Goal: Book appointment/travel/reservation

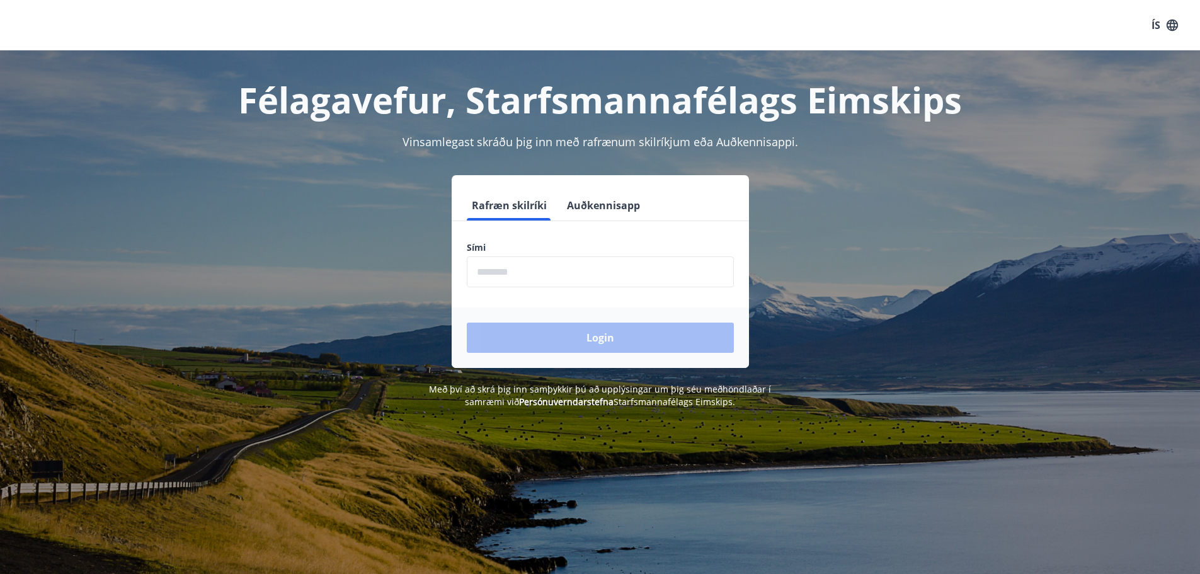
click at [504, 270] on input "phone" at bounding box center [600, 271] width 267 height 31
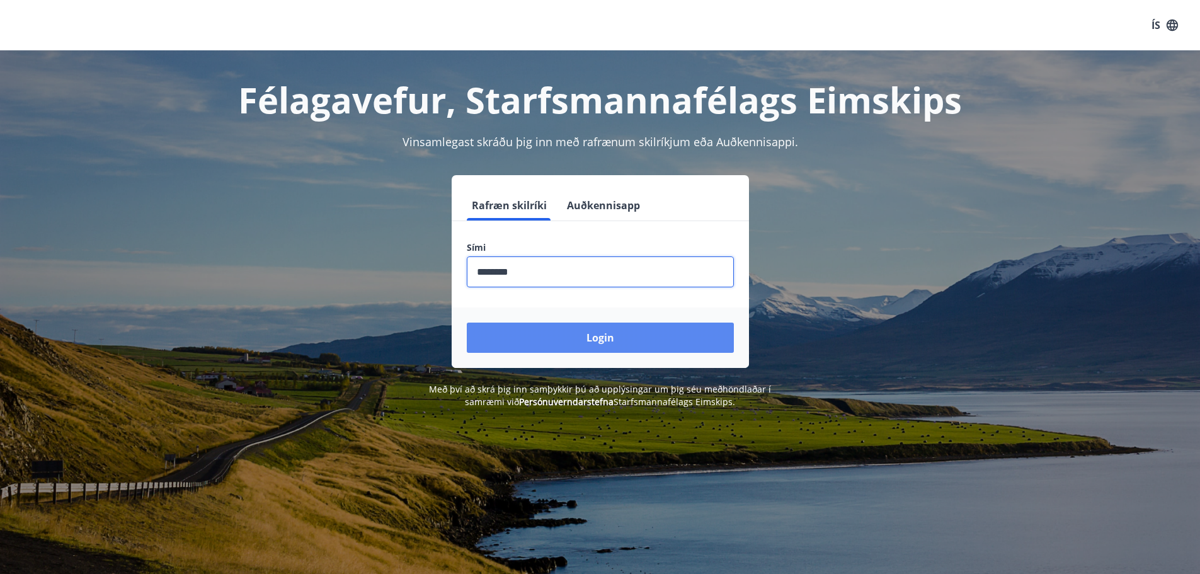
type input "********"
click at [559, 341] on button "Login" at bounding box center [600, 338] width 267 height 30
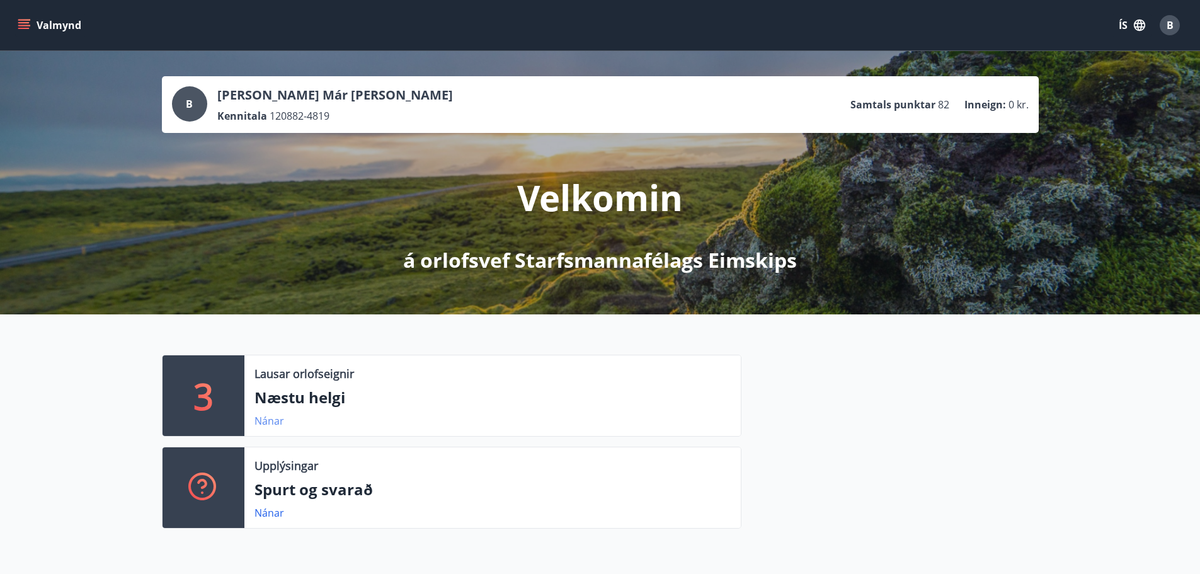
click at [259, 422] on link "Nánar" at bounding box center [270, 421] width 30 height 14
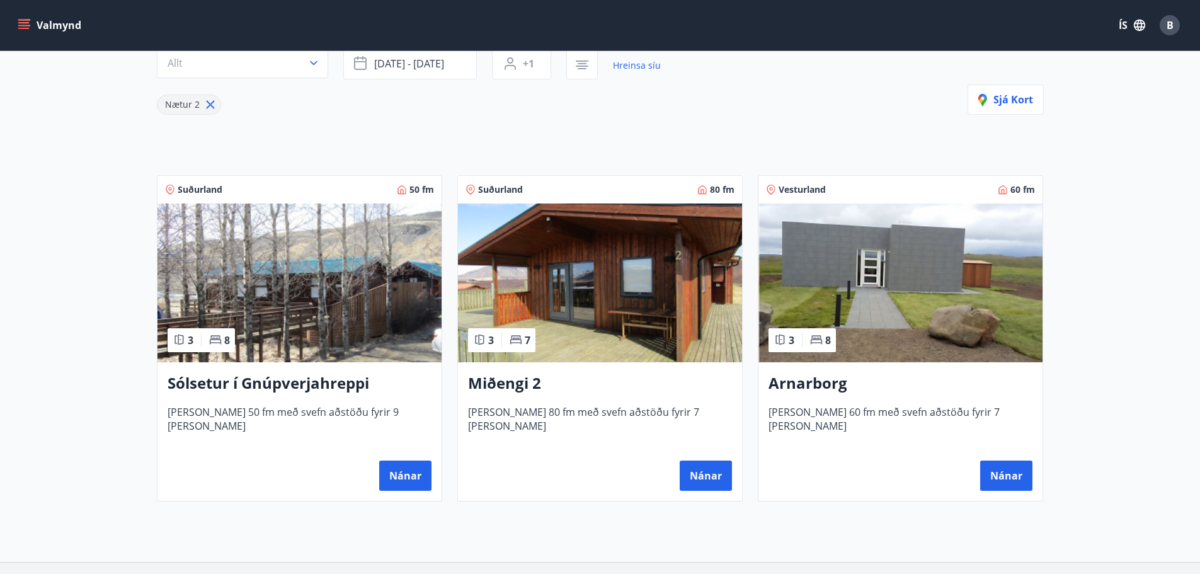
scroll to position [238, 0]
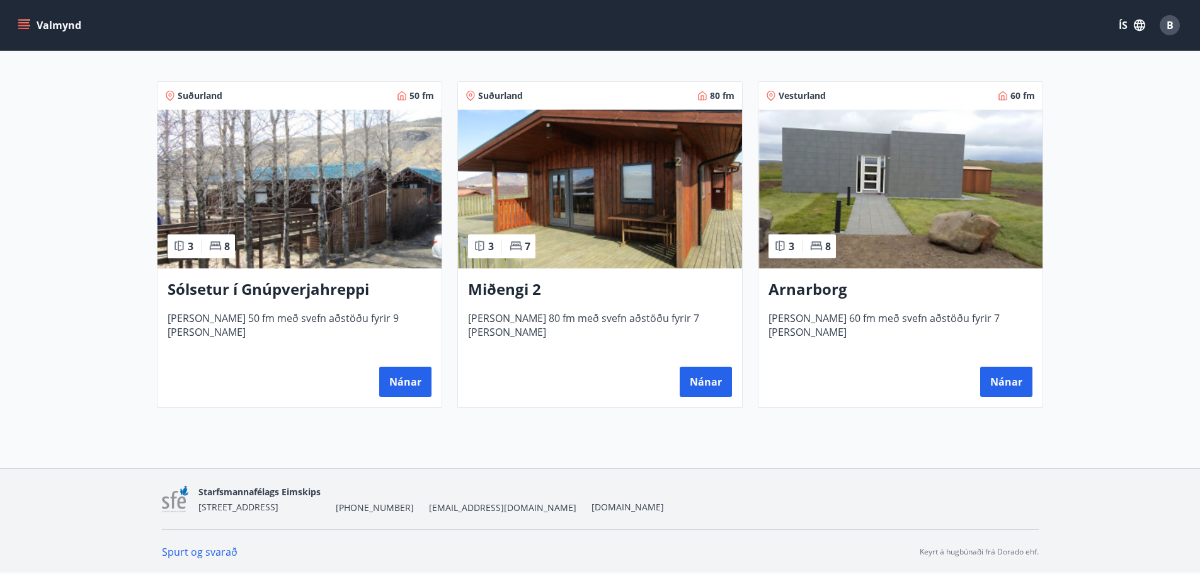
click at [889, 307] on div "Arnarborg [PERSON_NAME] 60 fm með svefn aðstöðu fyrir 7 [PERSON_NAME] Nánar" at bounding box center [900, 337] width 284 height 139
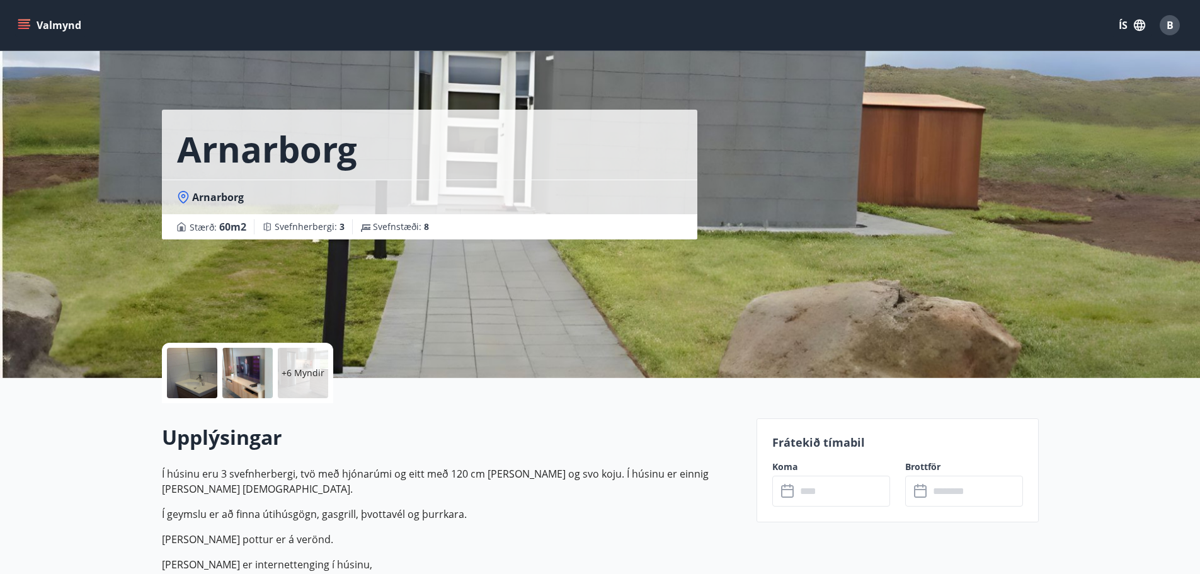
click at [297, 387] on div "+6 Myndir" at bounding box center [303, 373] width 50 height 50
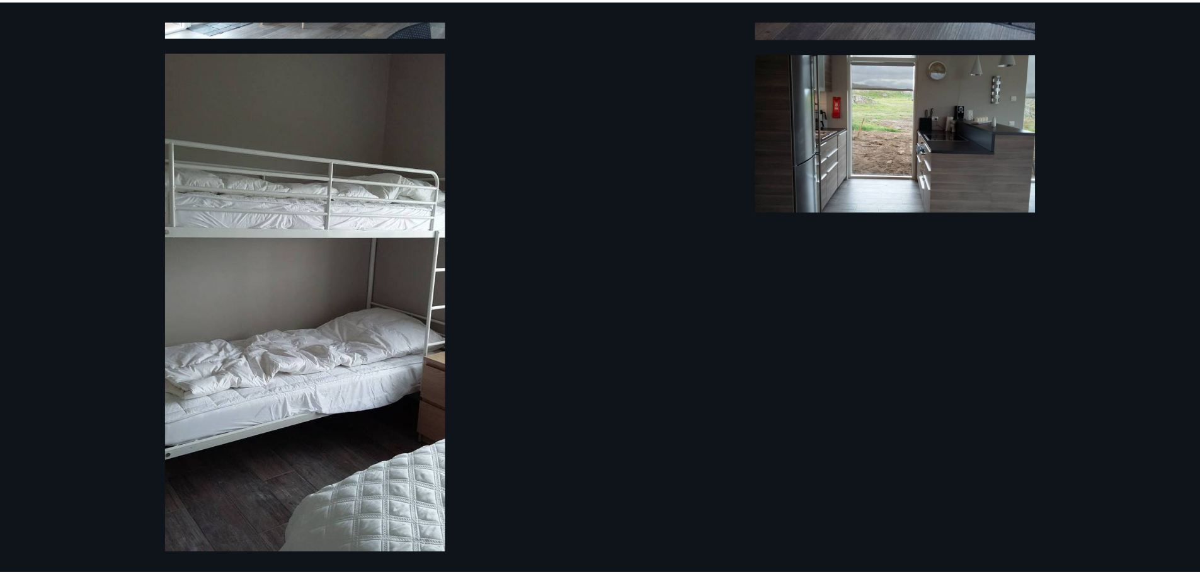
scroll to position [885, 0]
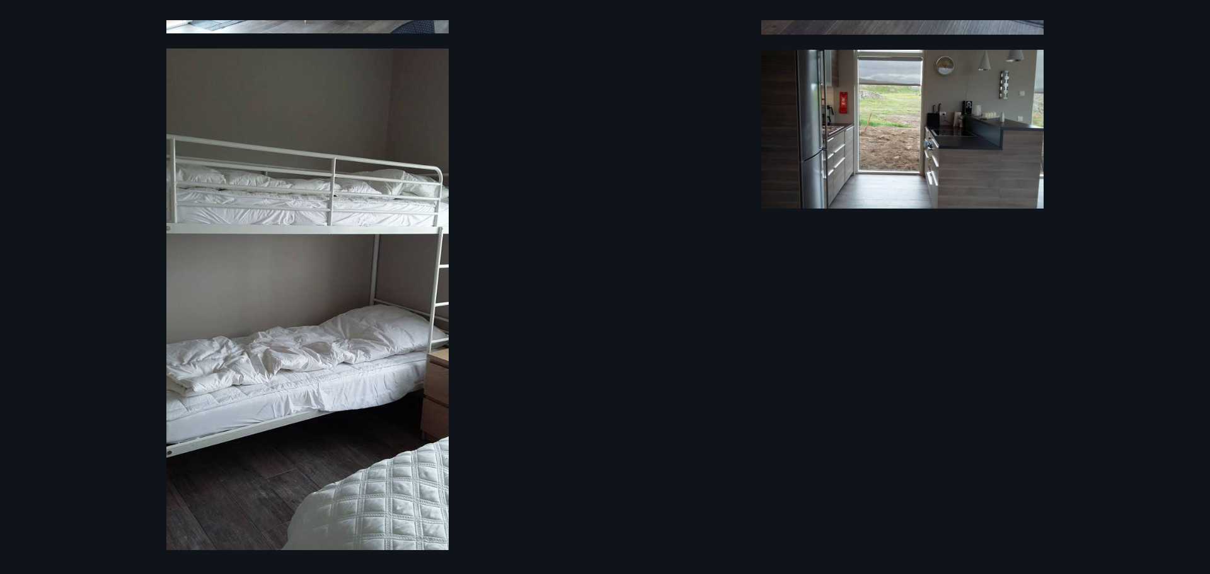
click at [114, 238] on div "12 Myndir" at bounding box center [605, 287] width 1210 height 574
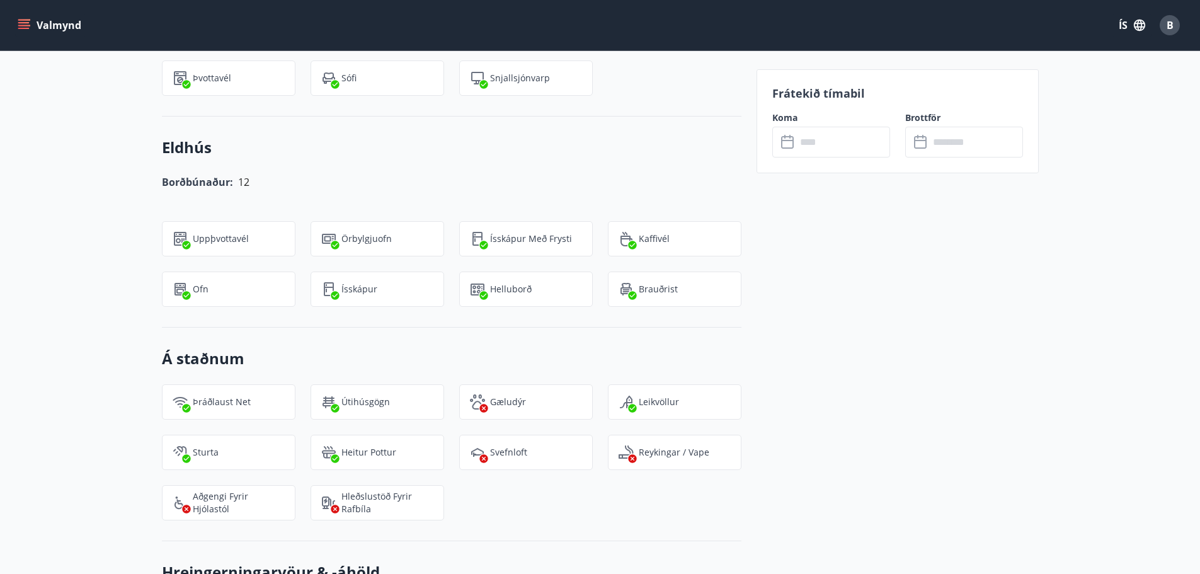
scroll to position [756, 0]
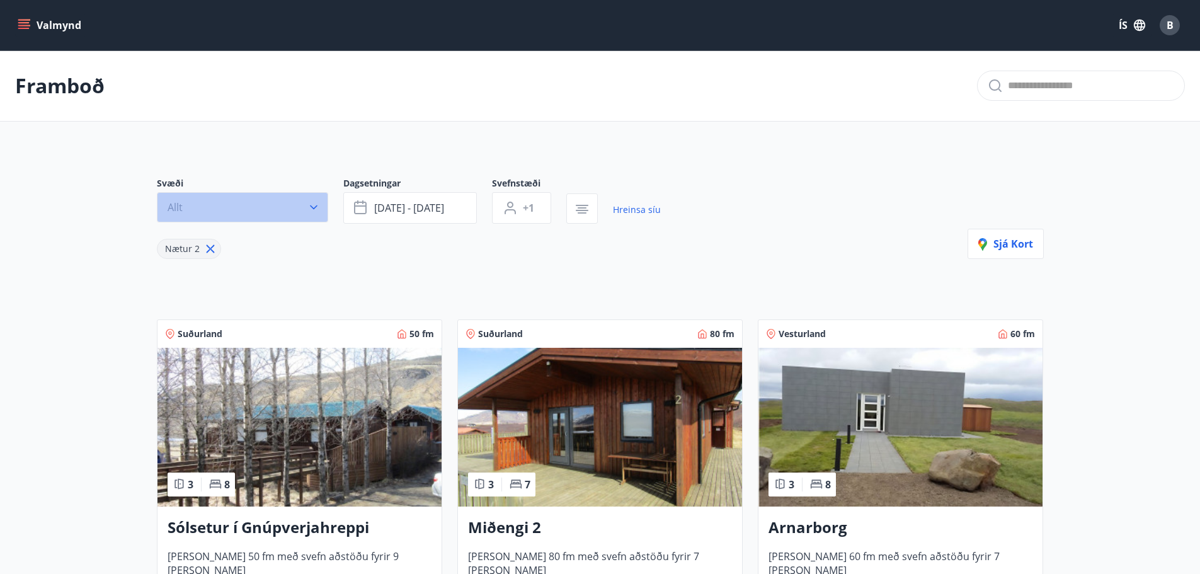
click at [297, 208] on button "Allt" at bounding box center [242, 207] width 171 height 30
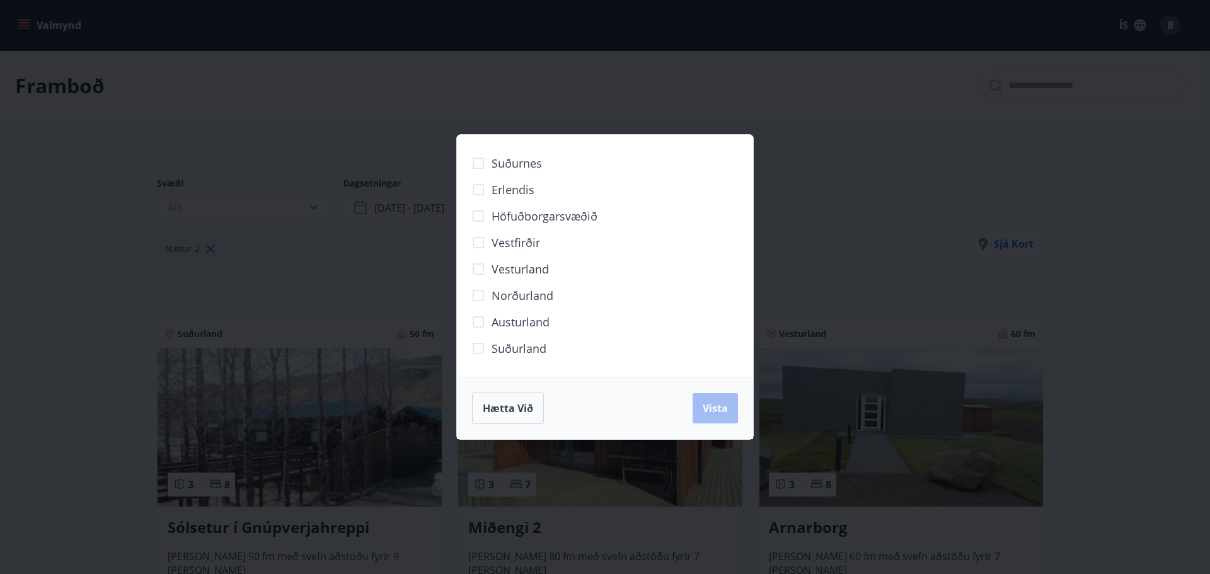
click at [326, 125] on div "Suðurnes Erlendis Höfuðborgarsvæðið [GEOGRAPHIC_DATA] [GEOGRAPHIC_DATA] [GEOGRA…" at bounding box center [605, 287] width 1210 height 574
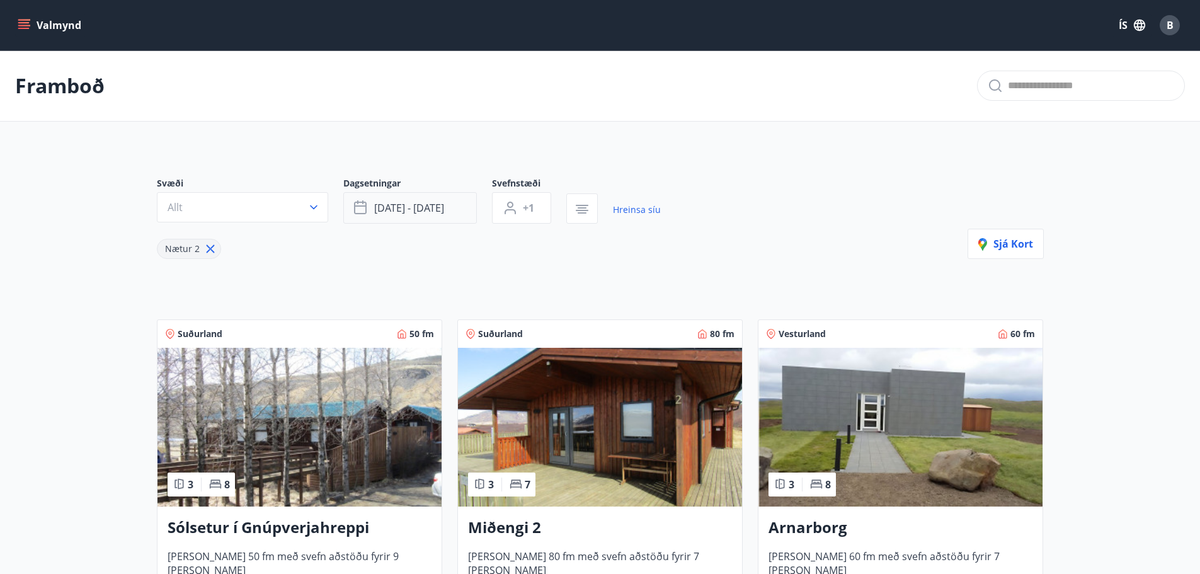
click at [458, 202] on button "[DATE] - [DATE]" at bounding box center [410, 207] width 134 height 31
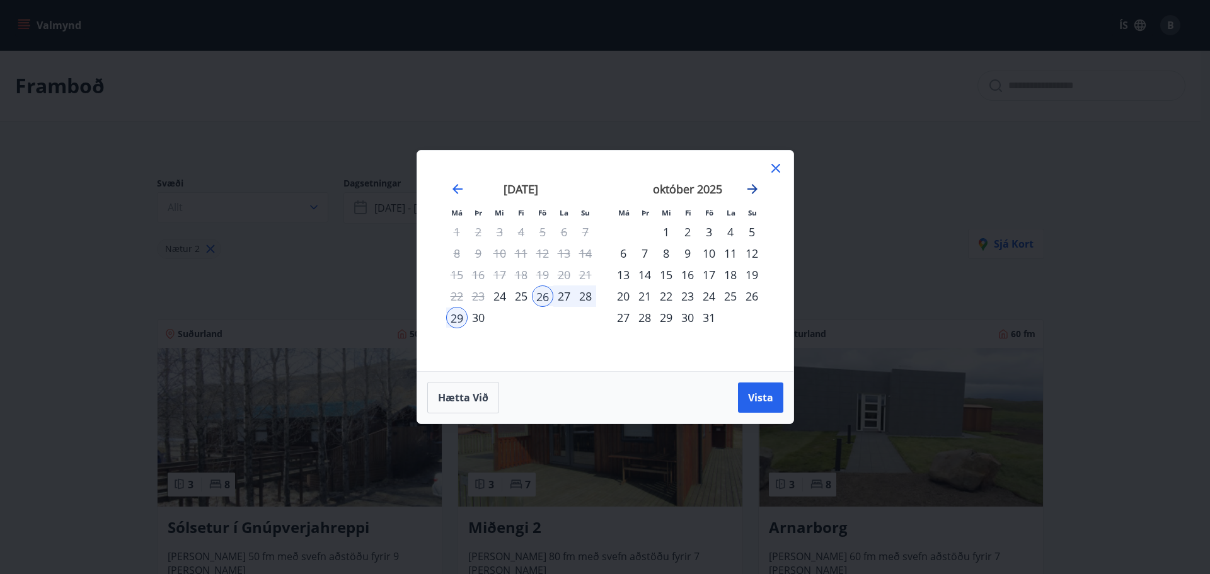
click at [755, 189] on icon "Move forward to switch to the next month." at bounding box center [752, 189] width 10 height 10
click at [734, 228] on div "1" at bounding box center [729, 231] width 21 height 21
click at [712, 326] on div "28" at bounding box center [708, 317] width 21 height 21
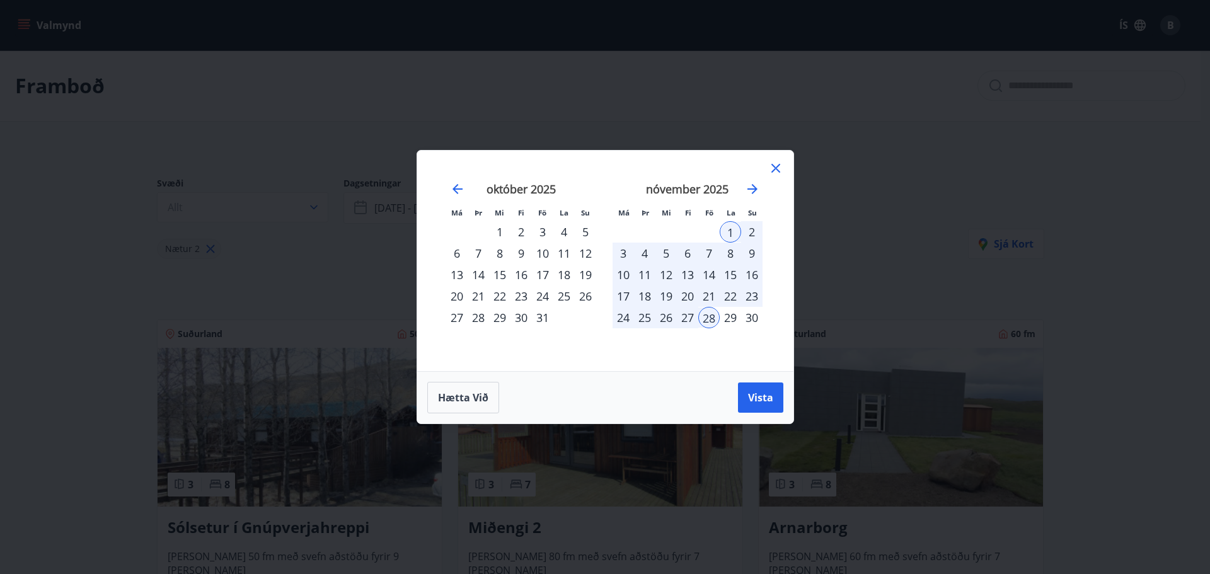
click at [741, 323] on div "30" at bounding box center [751, 317] width 21 height 21
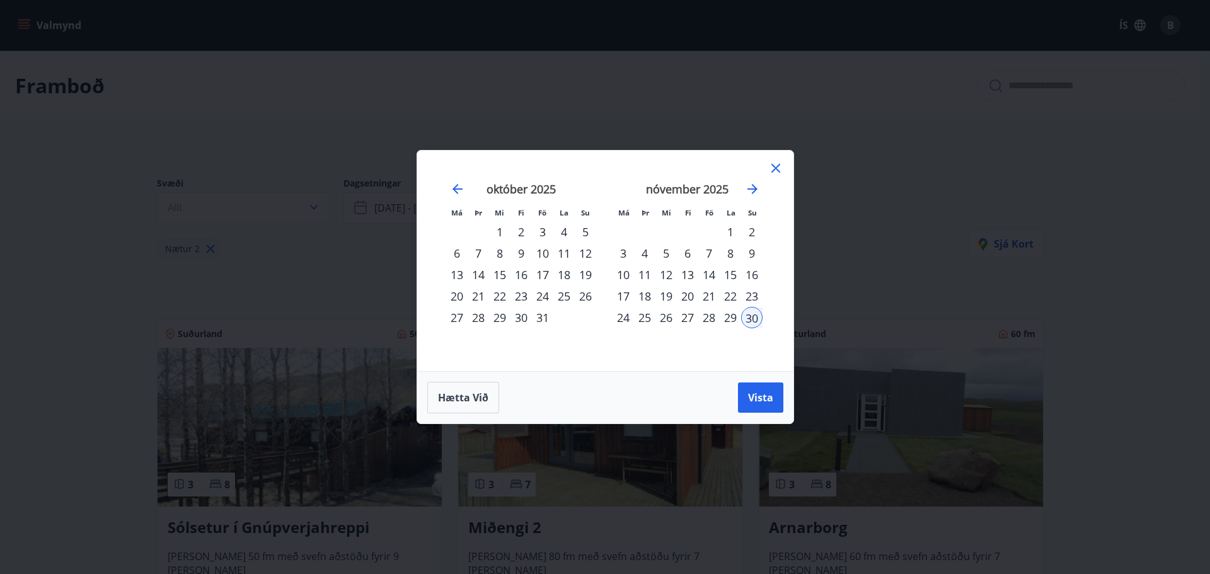
click at [736, 225] on div "1" at bounding box center [729, 231] width 21 height 21
click at [735, 310] on div "29" at bounding box center [729, 317] width 21 height 21
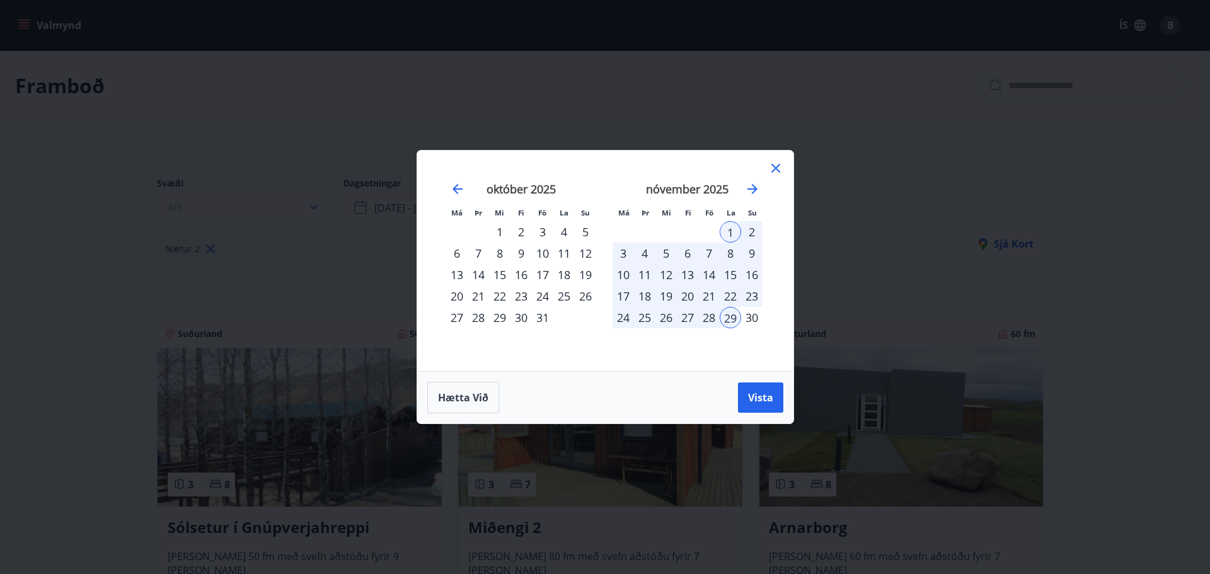
click at [546, 321] on div "31" at bounding box center [542, 317] width 21 height 21
click at [756, 188] on icon "Move forward to switch to the next month." at bounding box center [752, 189] width 10 height 10
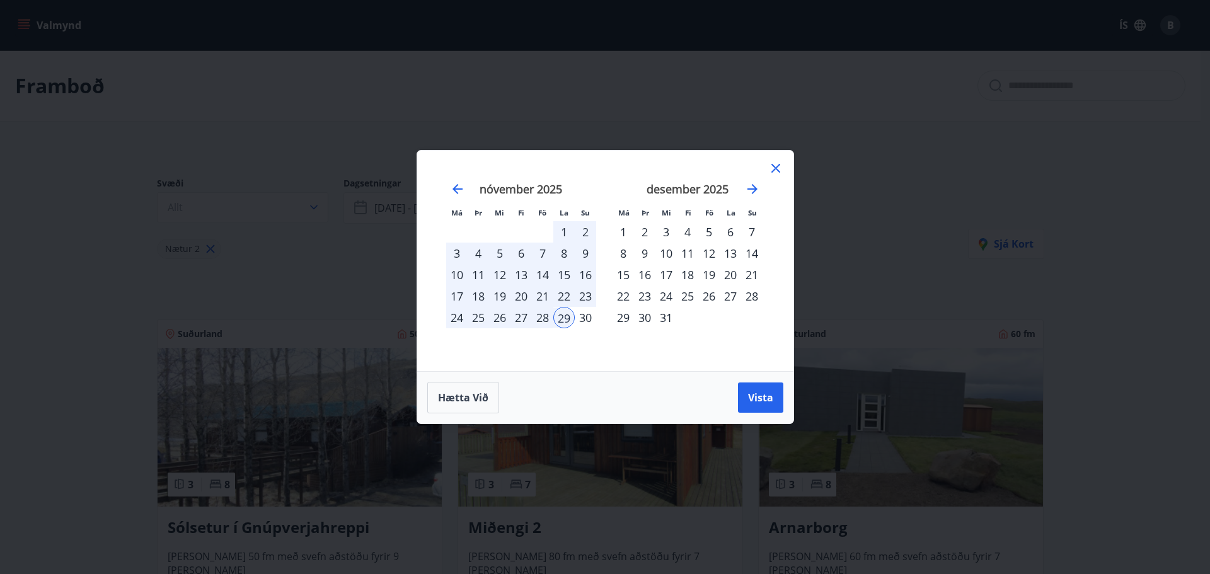
click at [615, 235] on div "1" at bounding box center [622, 231] width 21 height 21
click at [739, 389] on button "Vista" at bounding box center [760, 397] width 45 height 30
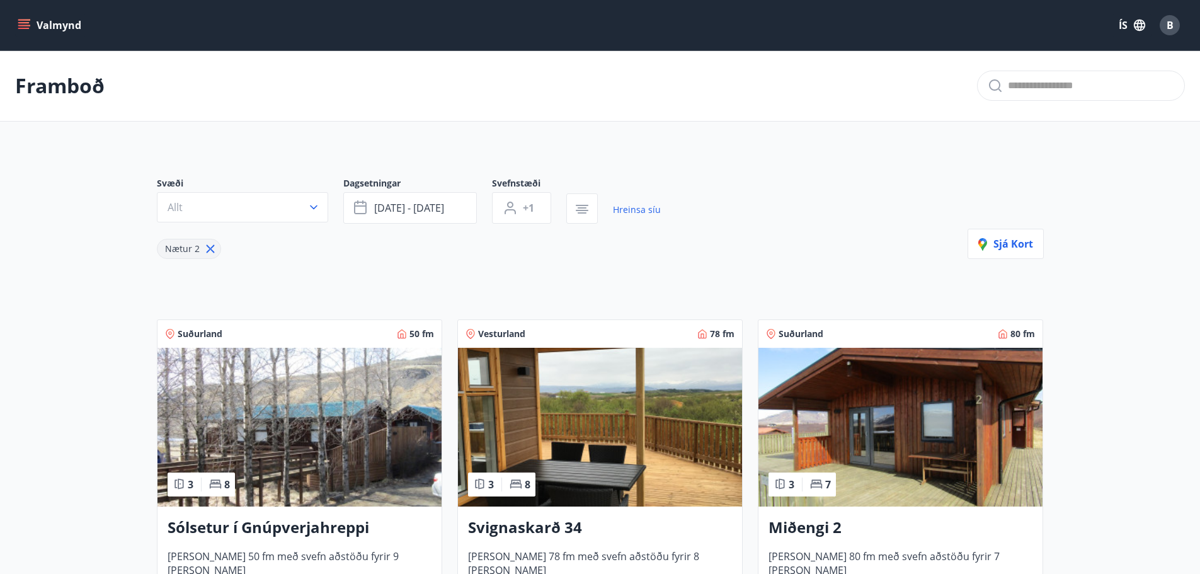
scroll to position [126, 0]
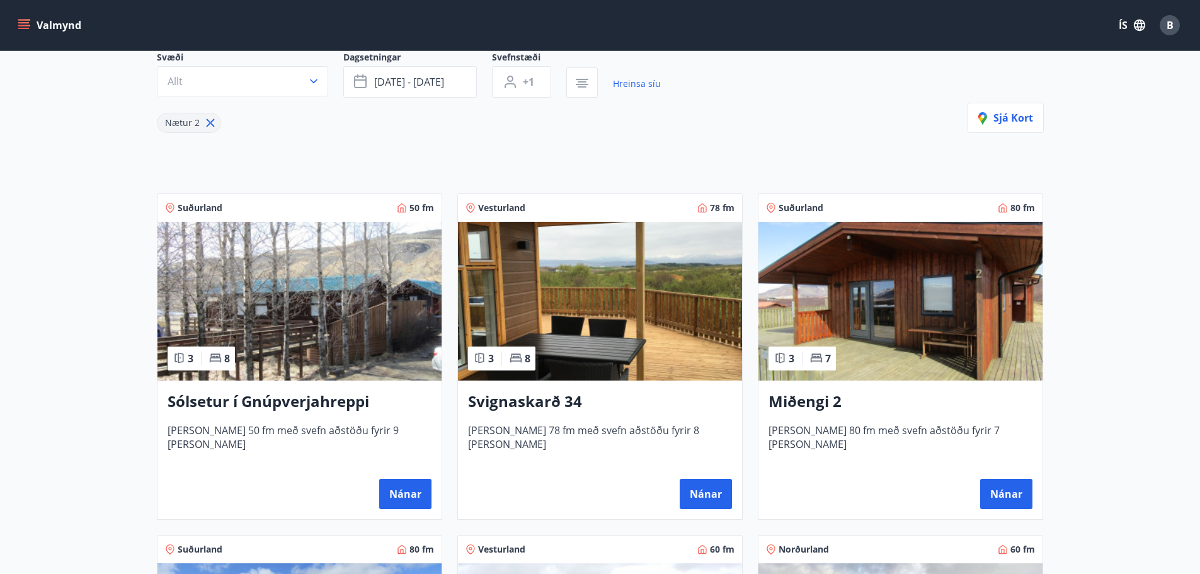
click at [353, 274] on img at bounding box center [299, 301] width 284 height 159
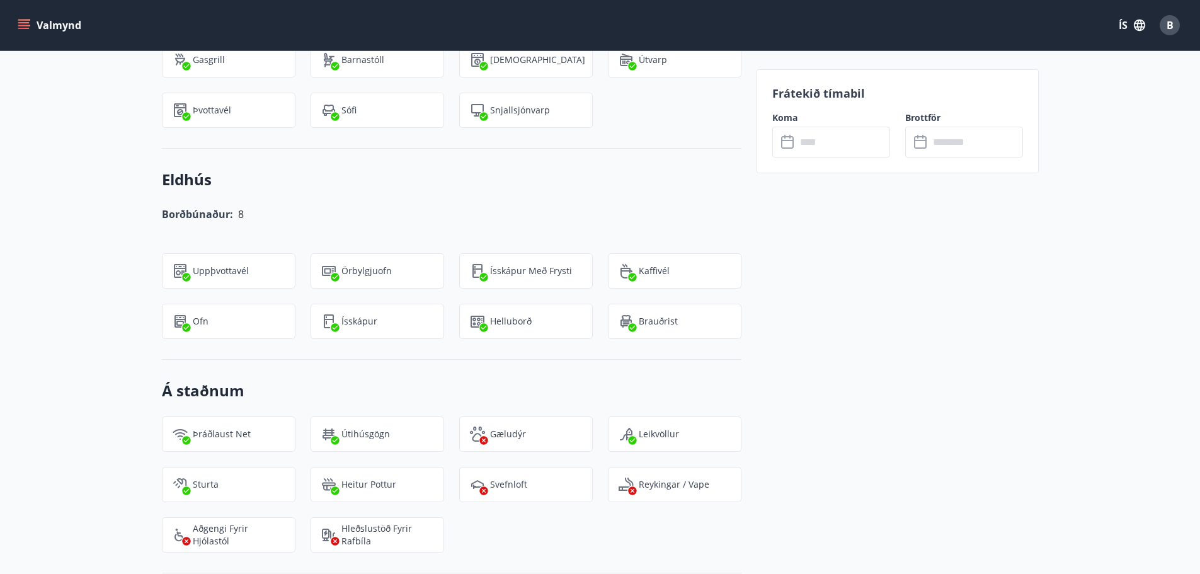
scroll to position [1008, 0]
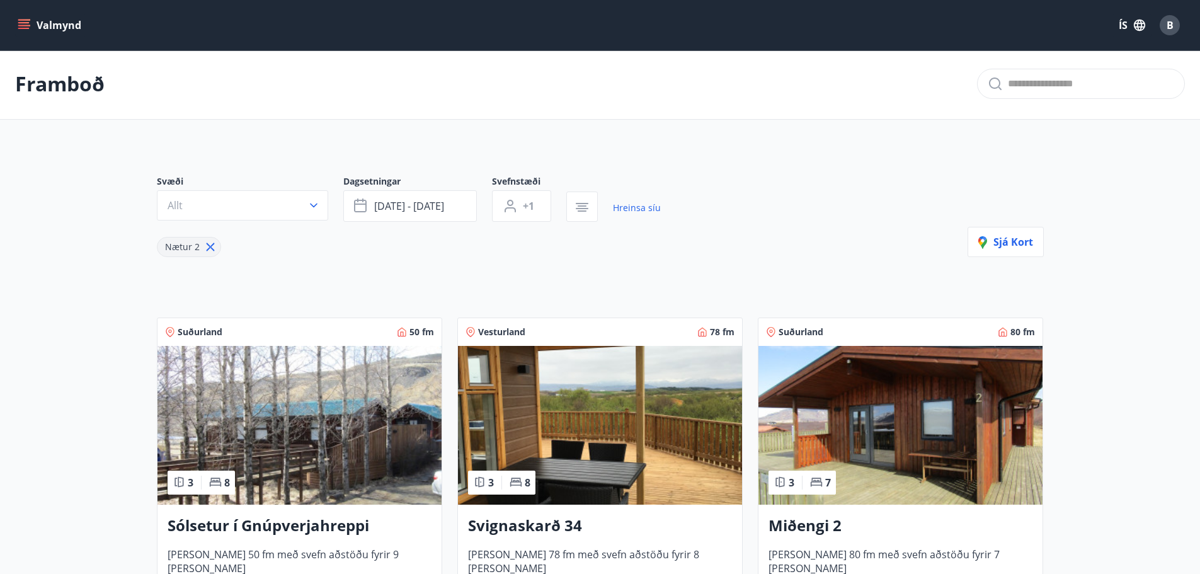
scroll to position [317, 0]
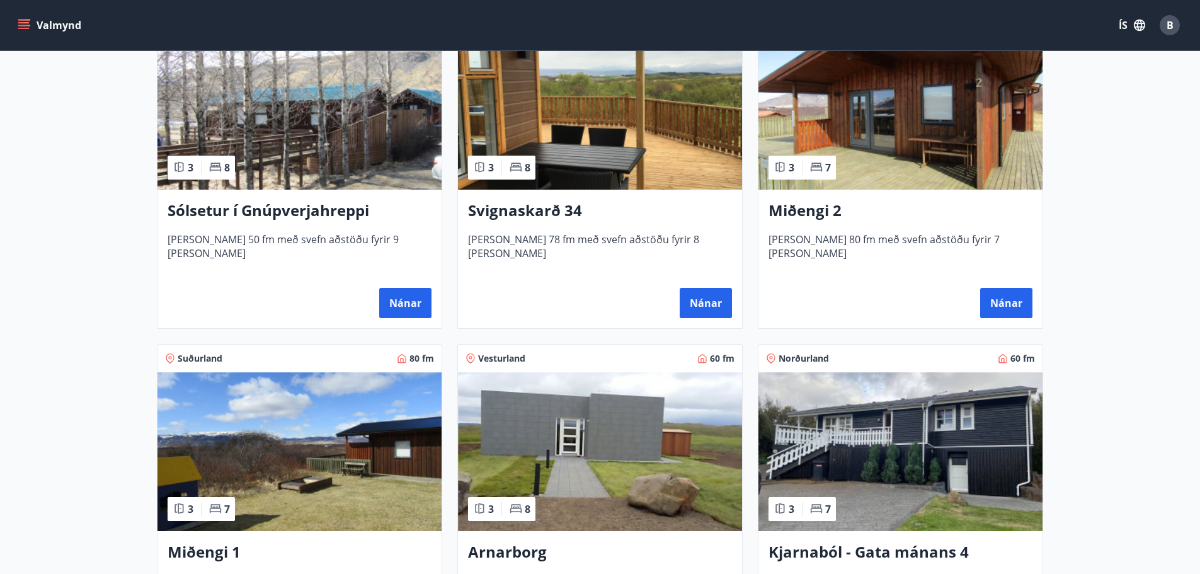
click at [673, 100] on img at bounding box center [600, 110] width 284 height 159
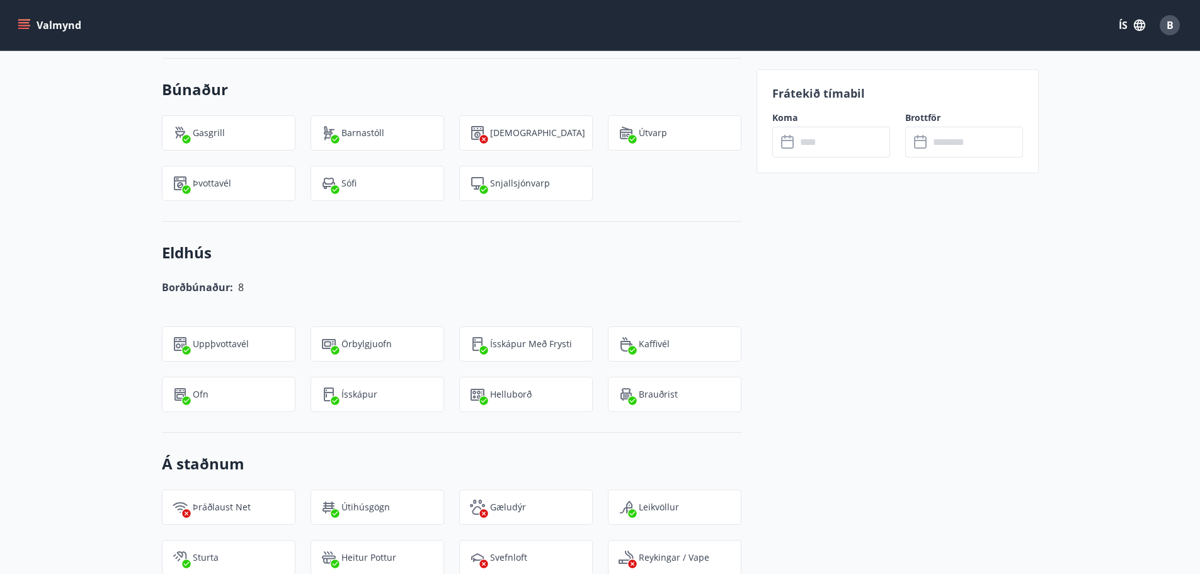
scroll to position [1386, 0]
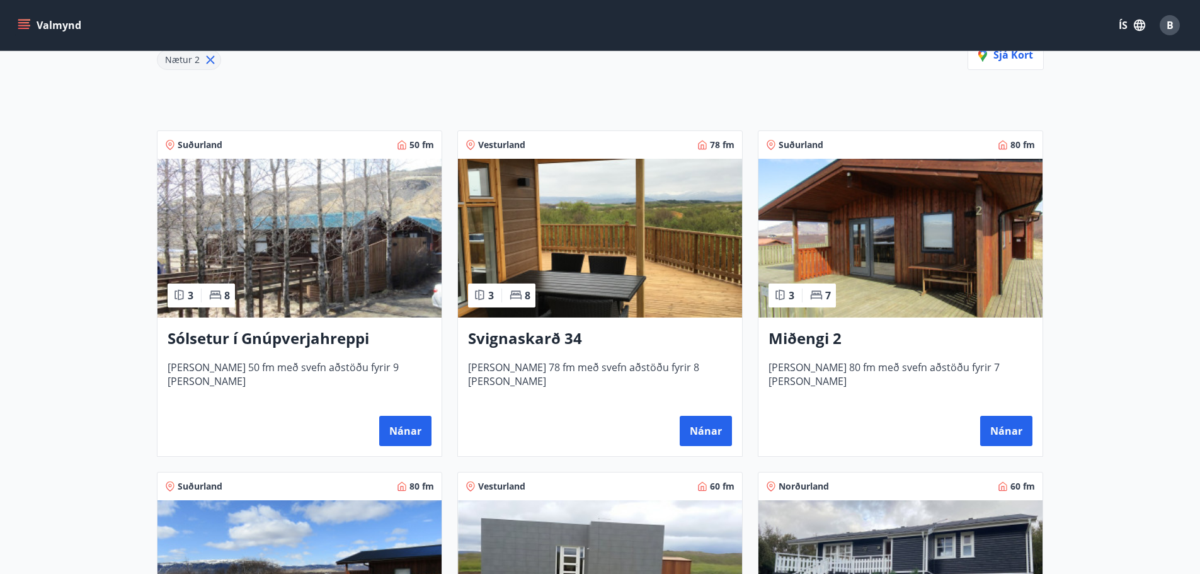
click at [942, 220] on img at bounding box center [900, 238] width 284 height 159
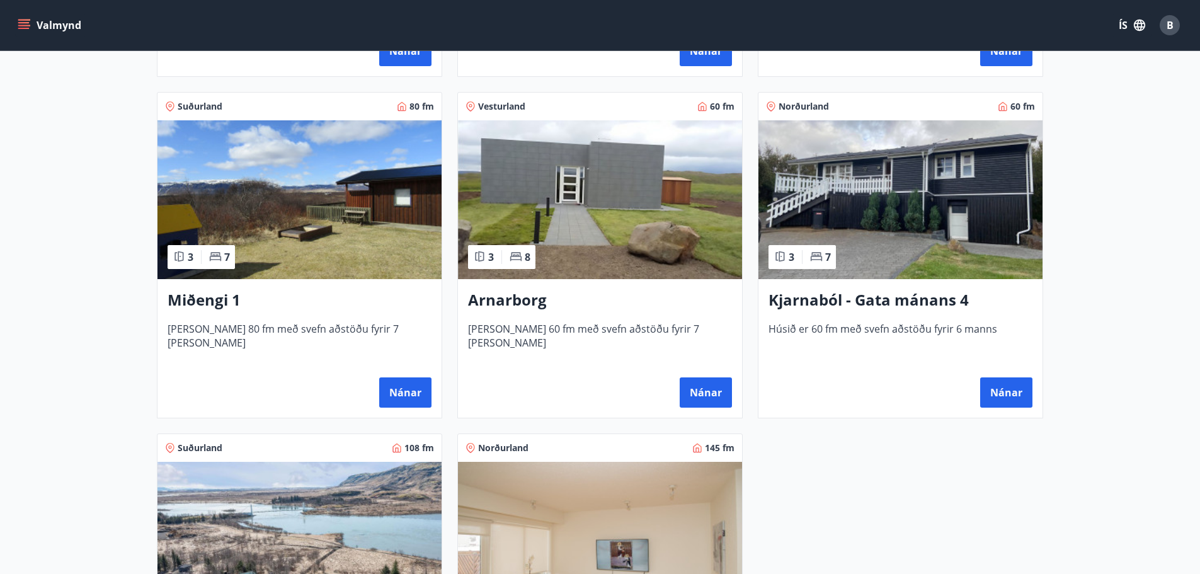
click at [324, 218] on img at bounding box center [299, 199] width 284 height 159
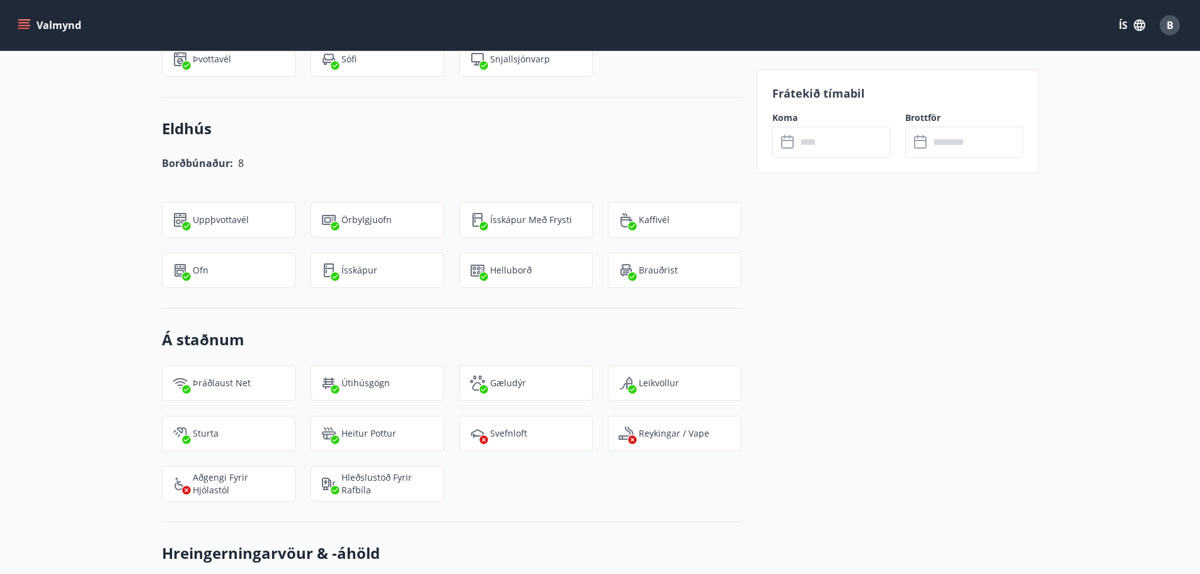
scroll to position [1323, 0]
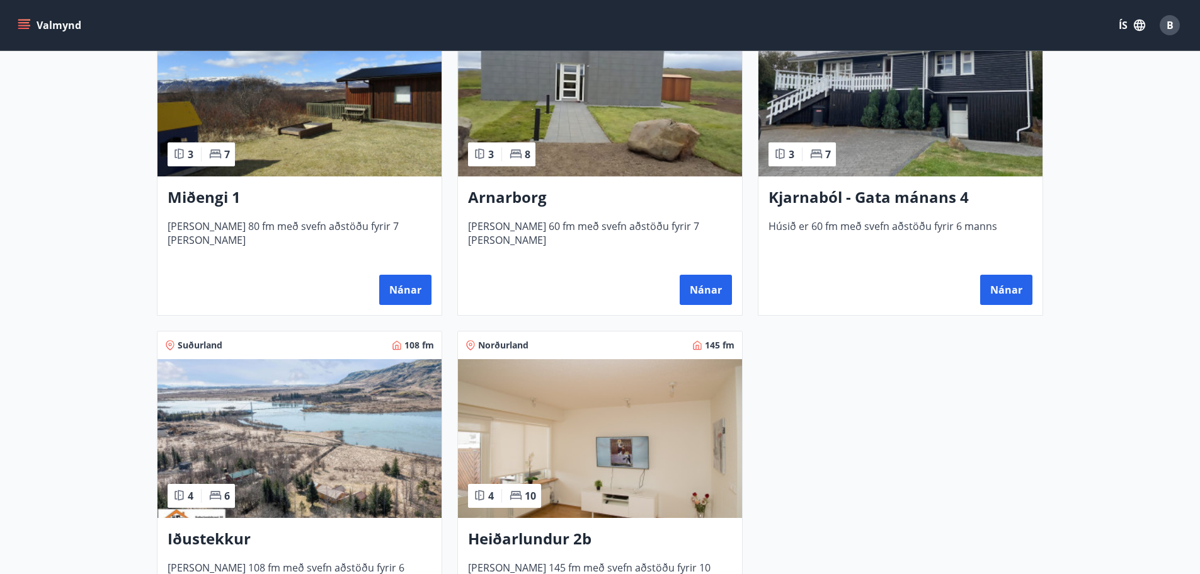
scroll to position [630, 0]
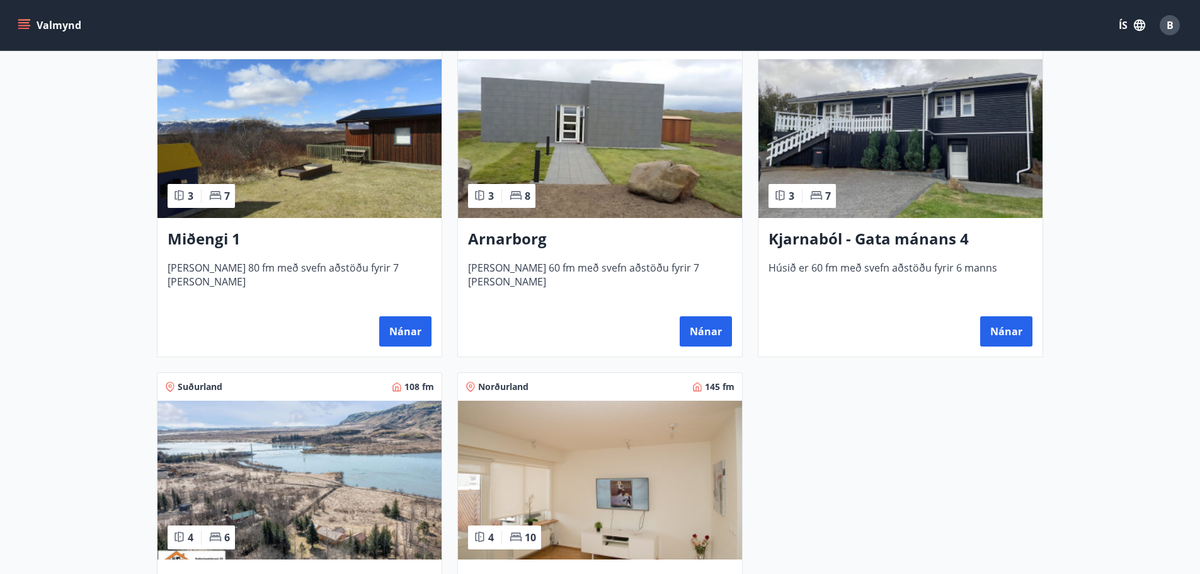
click at [806, 140] on img at bounding box center [900, 138] width 284 height 159
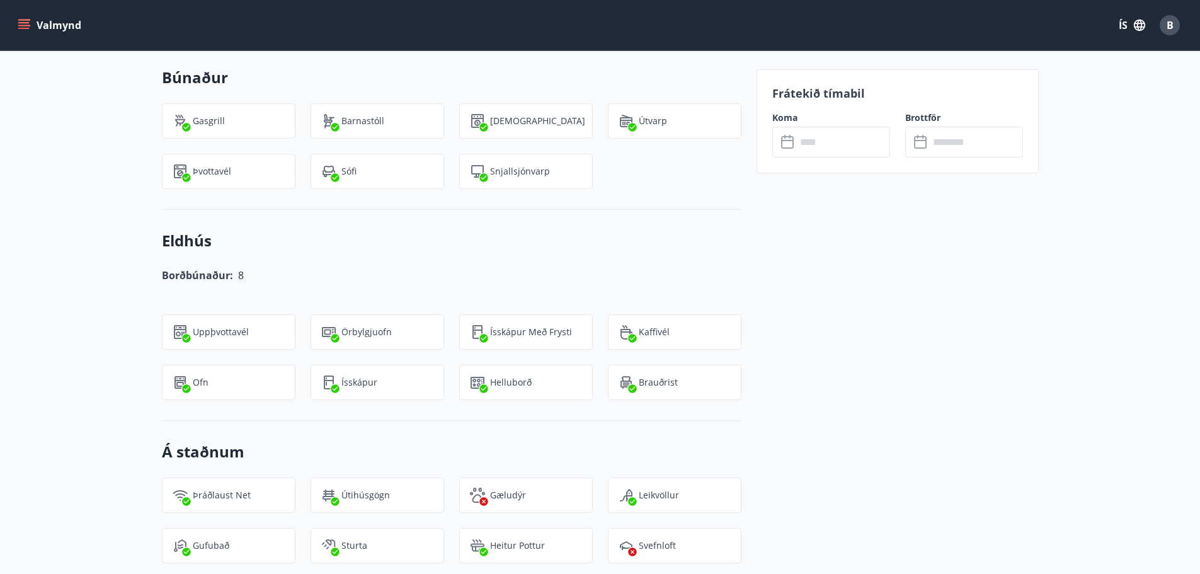
scroll to position [1197, 0]
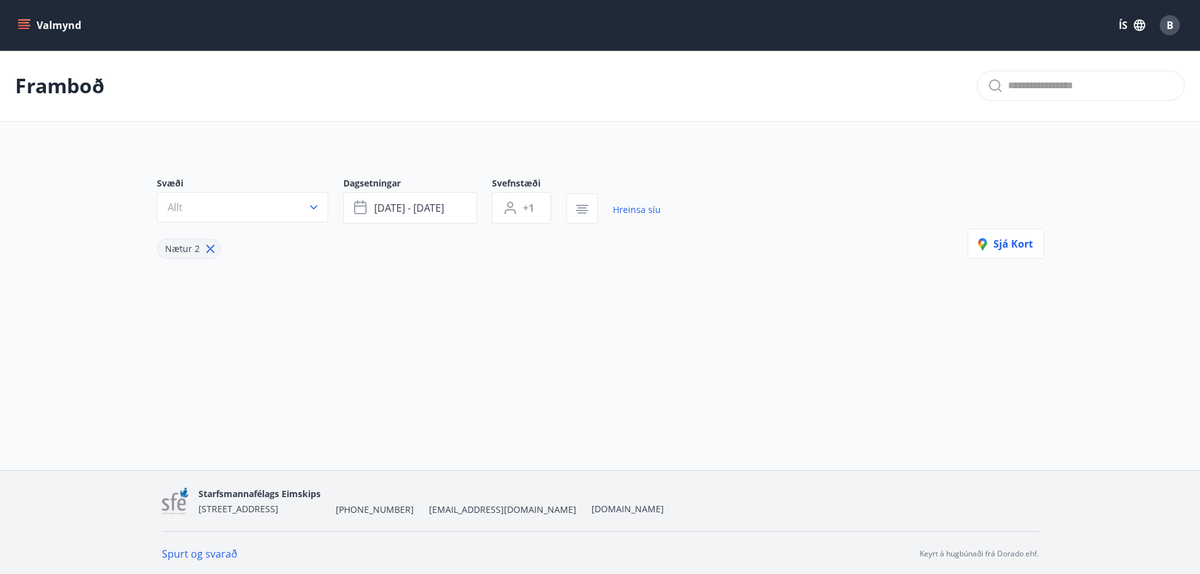
scroll to position [2, 0]
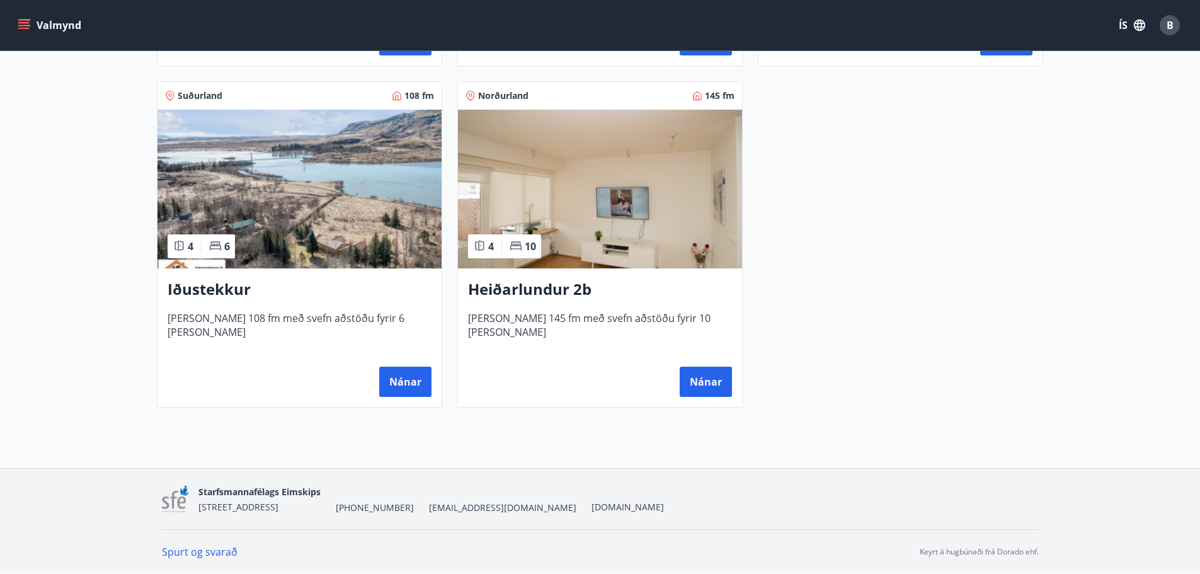
click at [220, 175] on img at bounding box center [299, 189] width 284 height 159
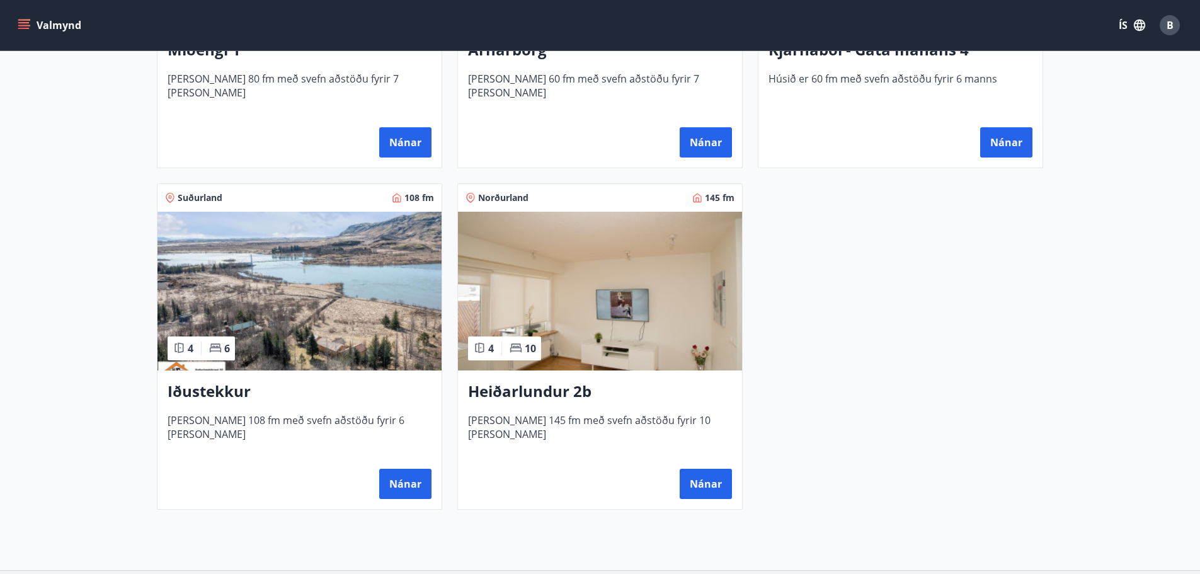
click at [687, 292] on img at bounding box center [600, 291] width 284 height 159
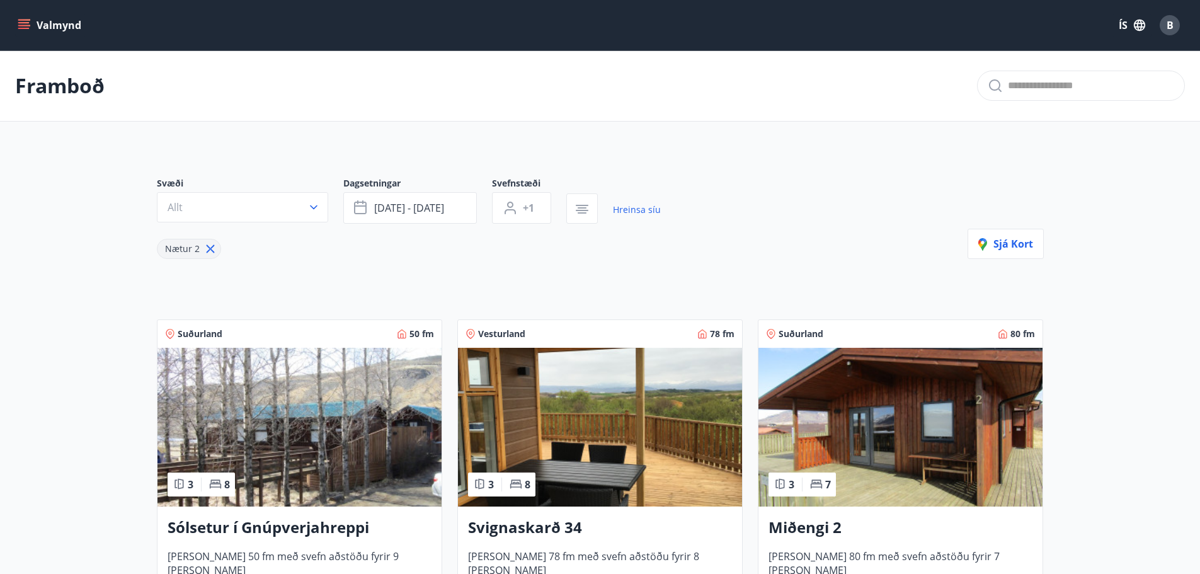
click at [308, 207] on icon "button" at bounding box center [313, 207] width 13 height 13
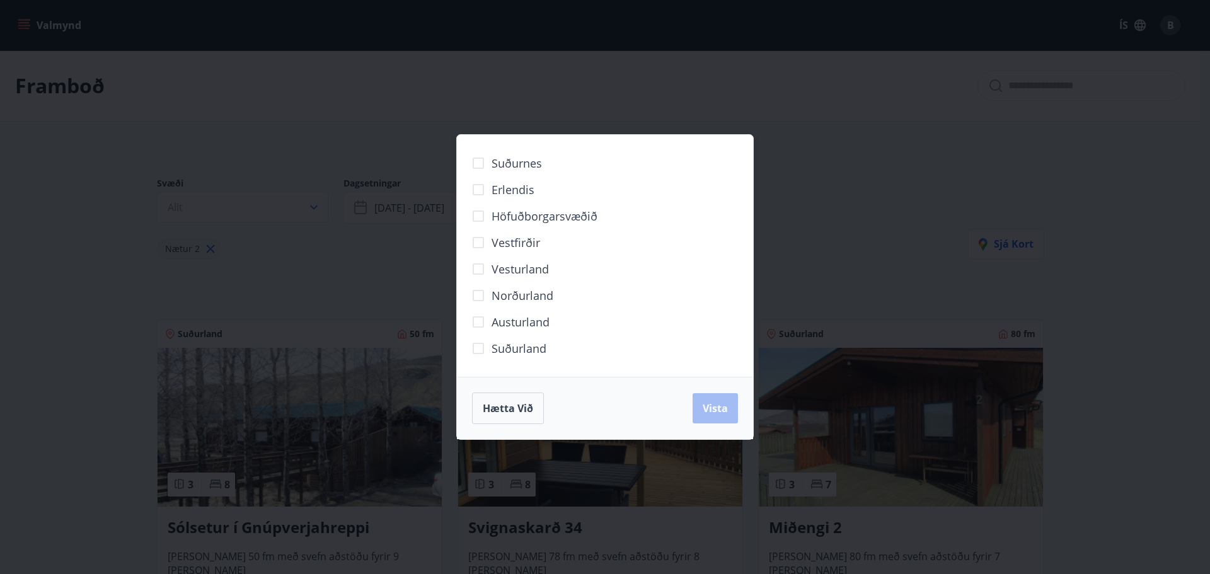
click at [320, 118] on div "Suðurnes Erlendis Höfuðborgarsvæðið [GEOGRAPHIC_DATA] [GEOGRAPHIC_DATA] [GEOGRA…" at bounding box center [605, 287] width 1210 height 574
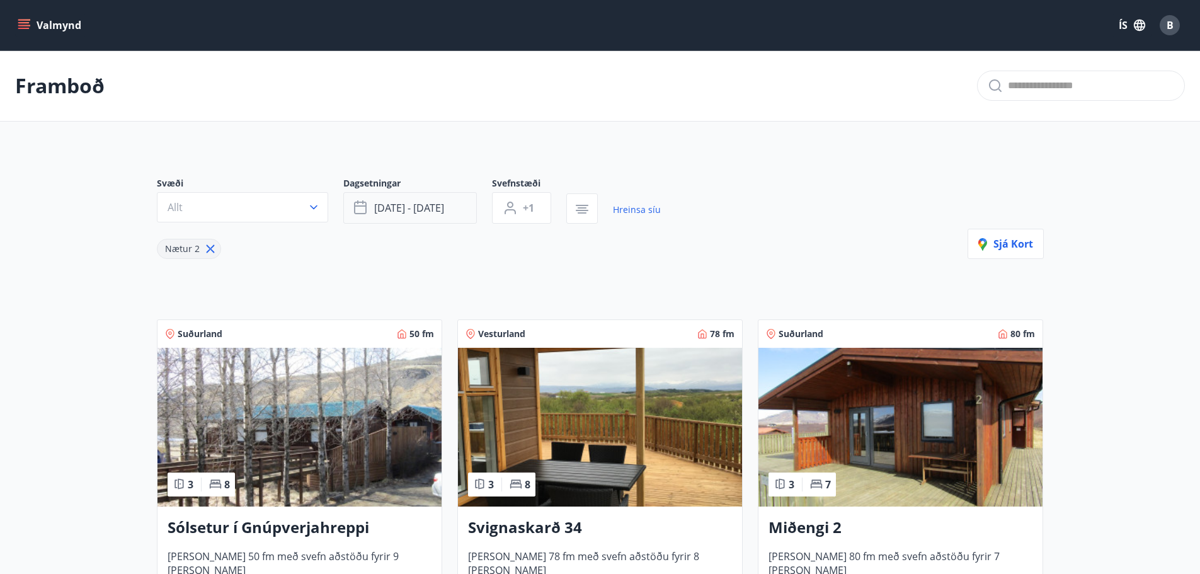
click at [426, 203] on span "[DATE] - [DATE]" at bounding box center [409, 208] width 70 height 14
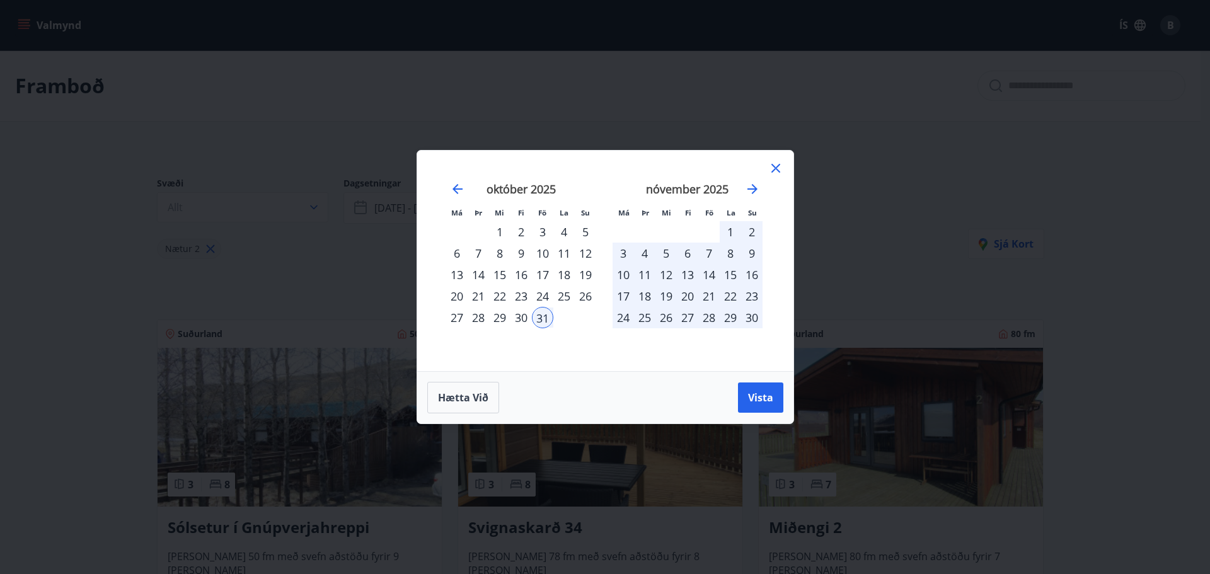
click at [48, 238] on div "Má Þr Mi Fi Fö La Su Má Þr Mi Fi Fö La Su [DATE] 1 2 3 4 5 6 7 8 9 10 11 12 13 …" at bounding box center [605, 287] width 1210 height 574
click at [782, 165] on icon at bounding box center [775, 168] width 15 height 15
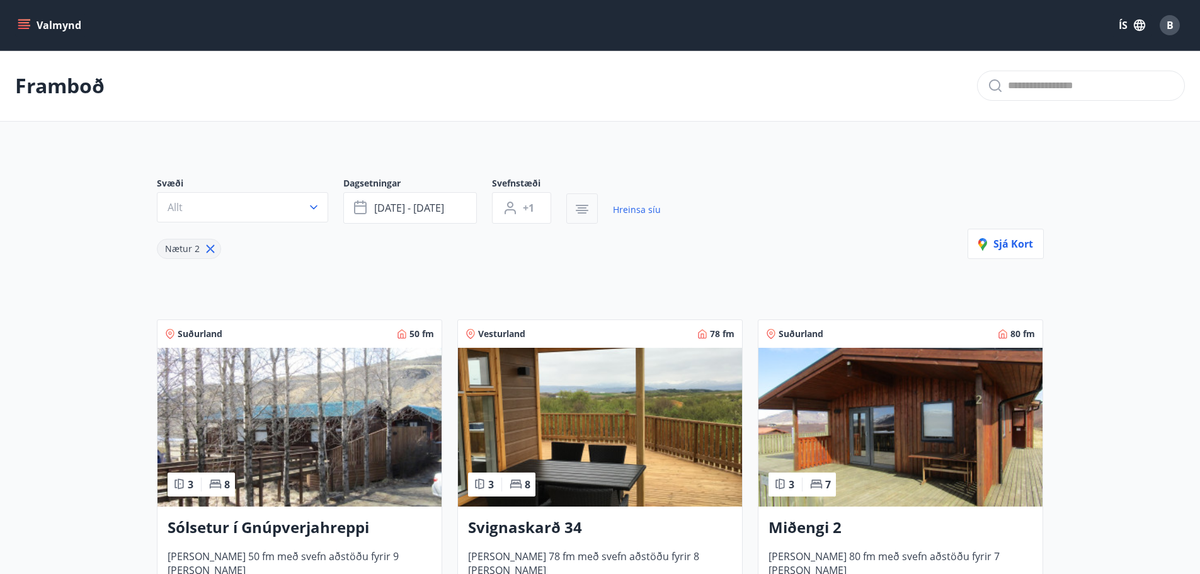
click at [575, 210] on icon "button" at bounding box center [582, 209] width 15 height 15
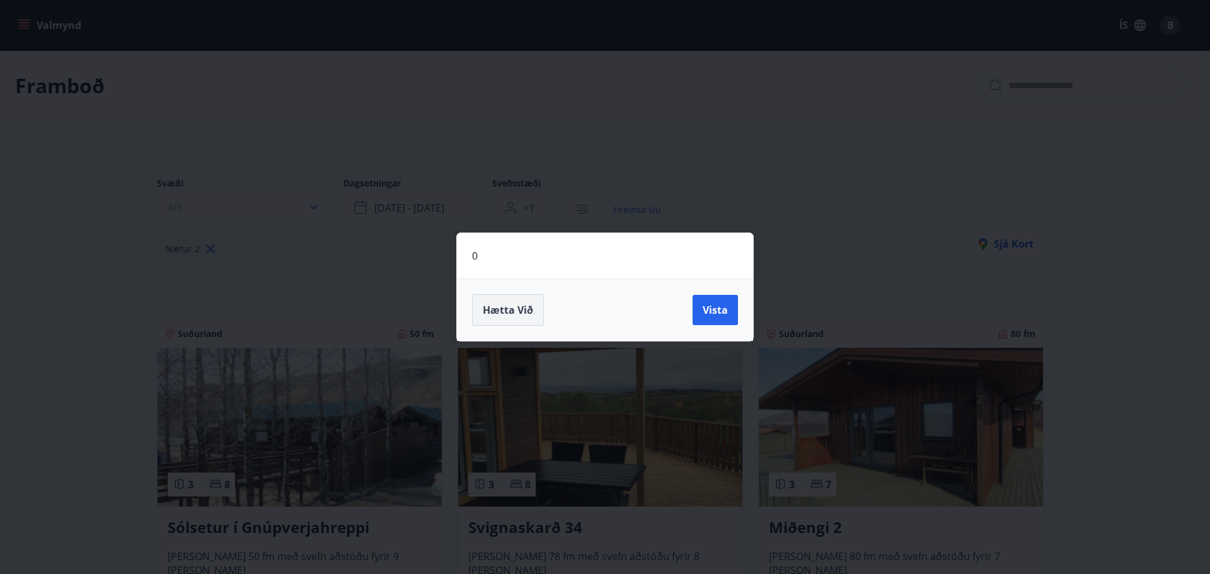
click at [524, 312] on span "Hætta við" at bounding box center [508, 310] width 50 height 14
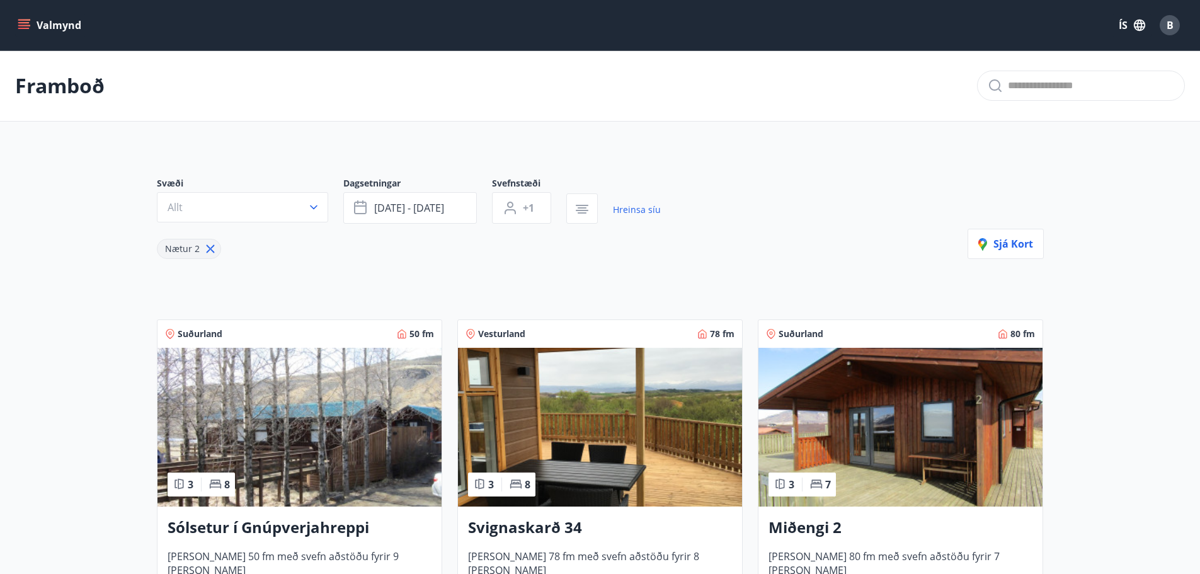
click at [76, 72] on p "Framboð" at bounding box center [59, 86] width 89 height 28
click at [28, 29] on icon "menu" at bounding box center [23, 28] width 11 height 1
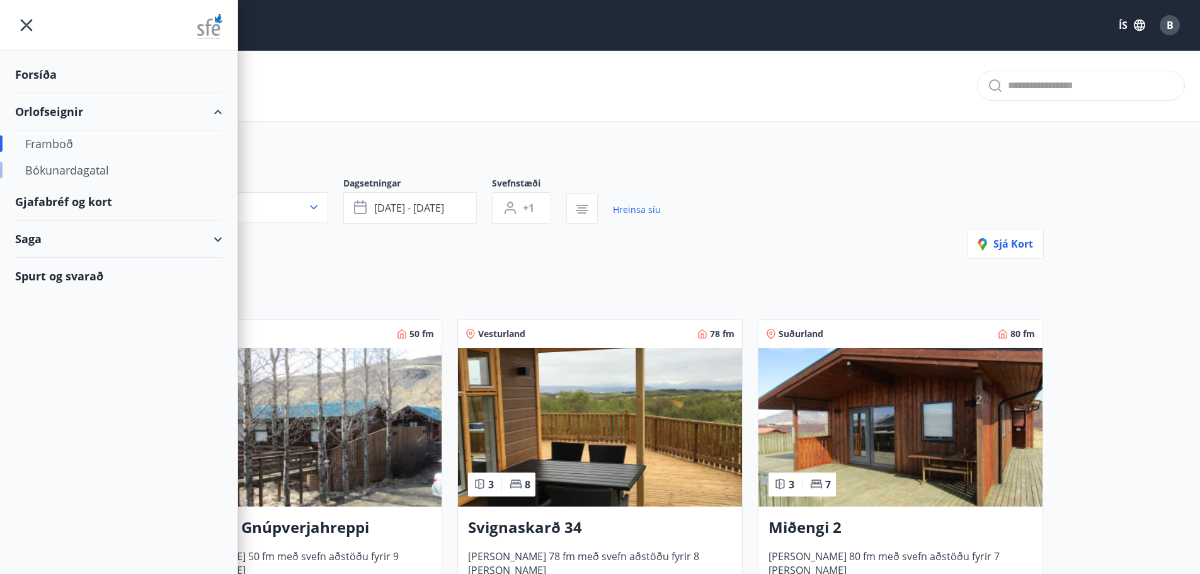
click at [90, 177] on div "Bókunardagatal" at bounding box center [118, 170] width 187 height 26
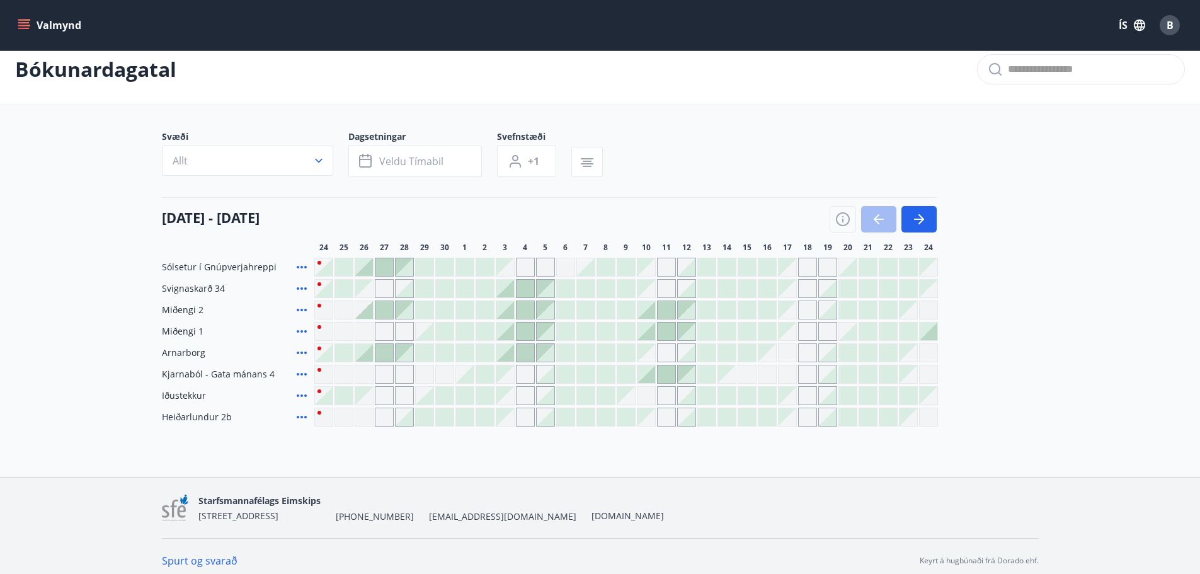
scroll to position [25, 0]
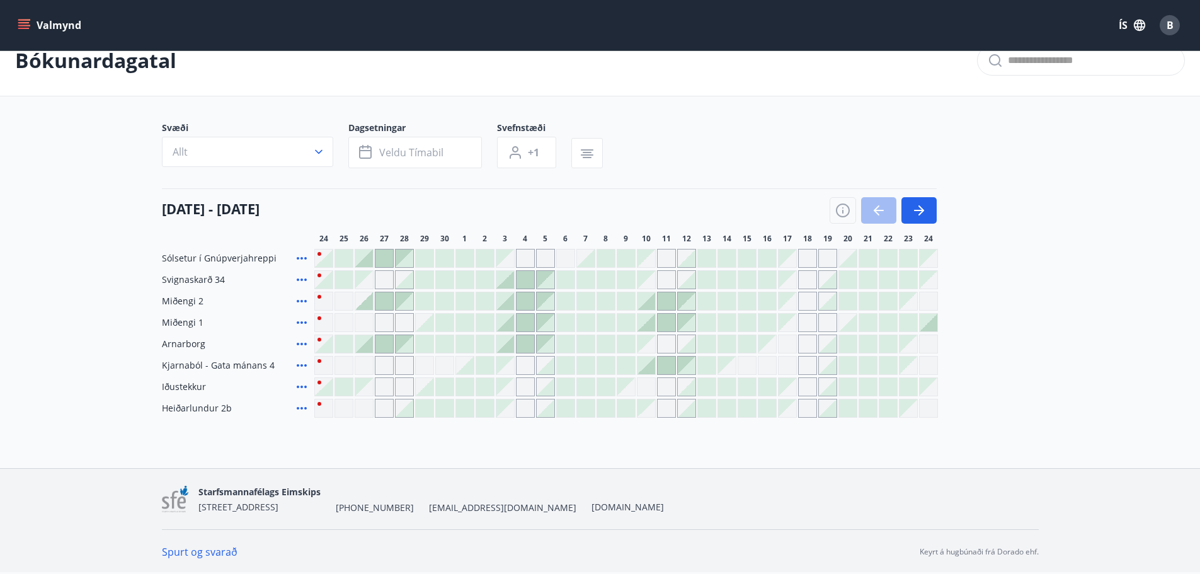
click at [337, 147] on div "Svæði Allt" at bounding box center [255, 145] width 186 height 47
click at [407, 153] on span "Veldu tímabil" at bounding box center [411, 153] width 64 height 14
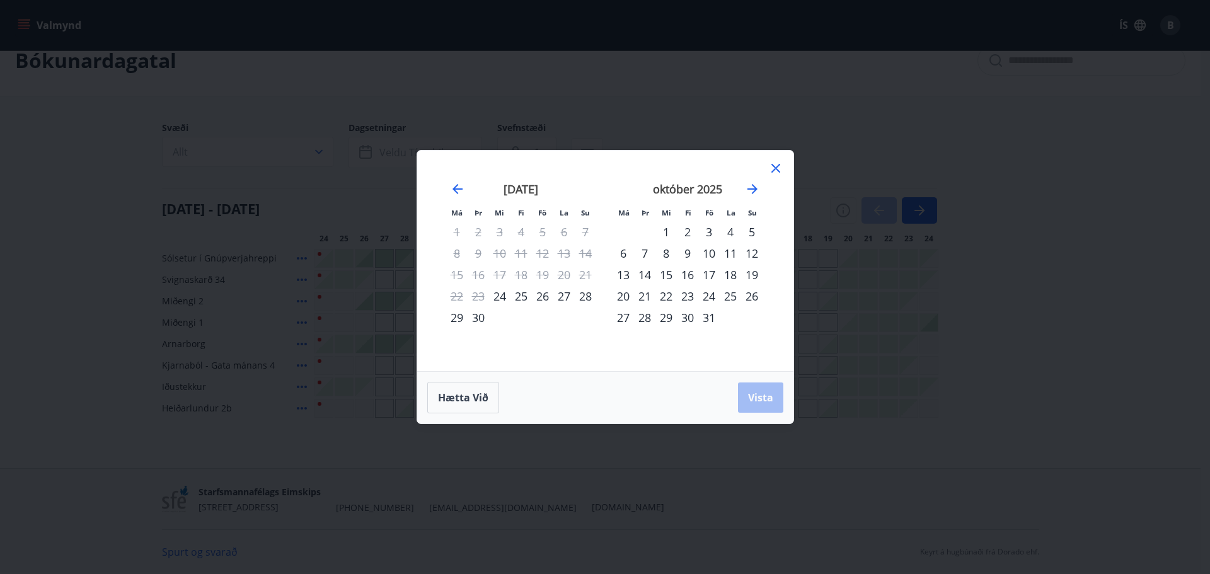
click at [135, 199] on div "Má Þr Mi Fi Fö La Su Má Þr Mi Fi Fö La Su [DATE] 1 2 3 4 5 6 7 8 9 10 11 12 13 …" at bounding box center [605, 287] width 1210 height 574
click at [781, 167] on icon at bounding box center [775, 168] width 15 height 15
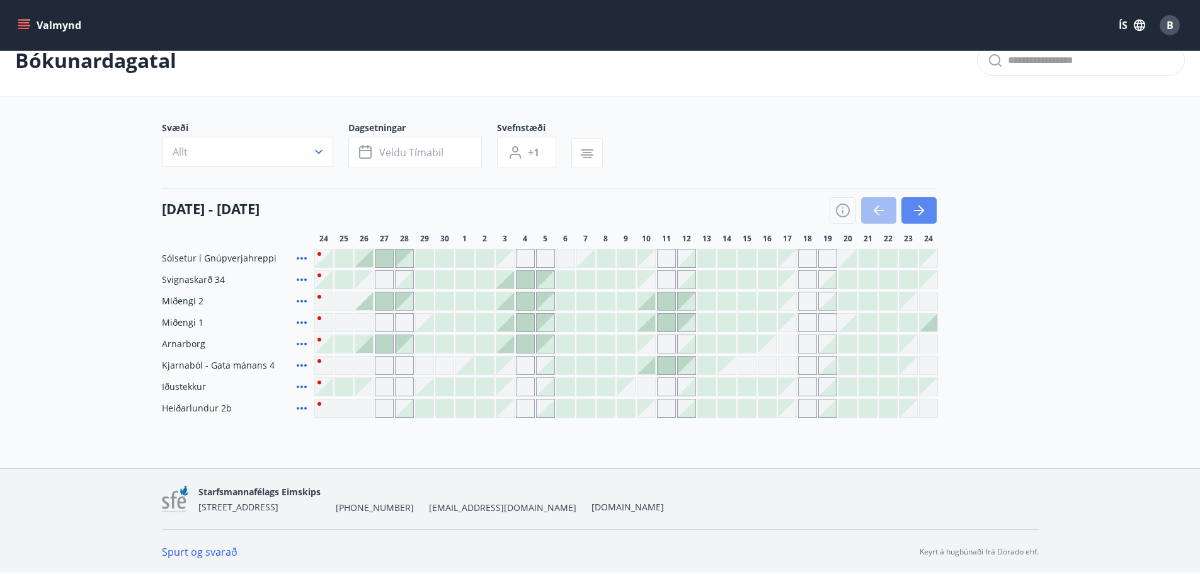
click at [922, 204] on icon "button" at bounding box center [919, 210] width 15 height 15
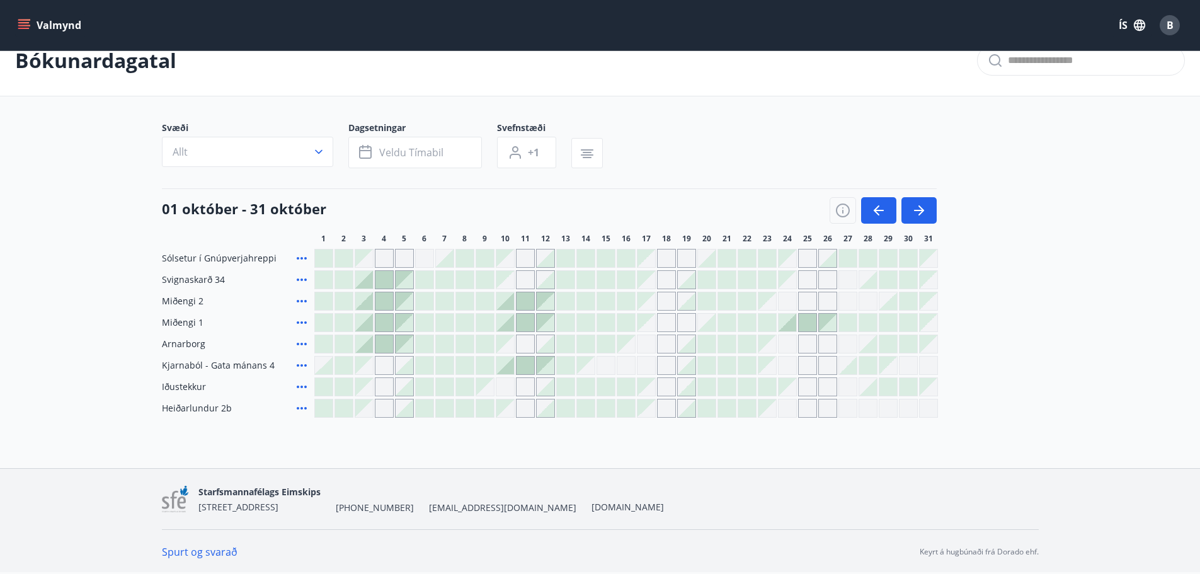
click at [299, 321] on icon at bounding box center [301, 322] width 15 height 15
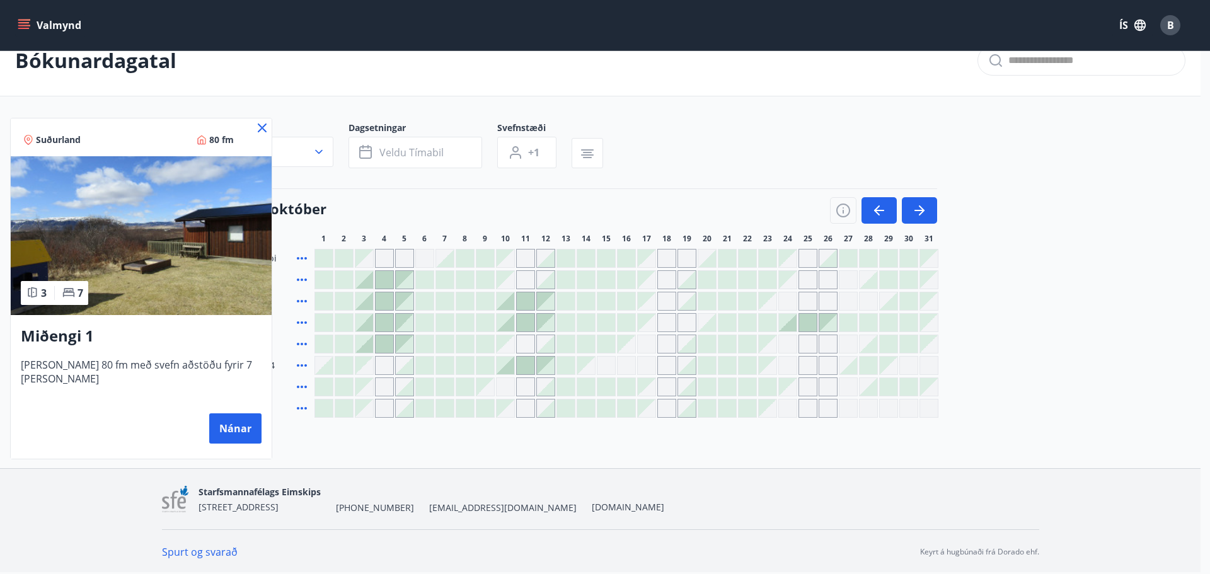
click at [1139, 155] on div at bounding box center [605, 287] width 1210 height 574
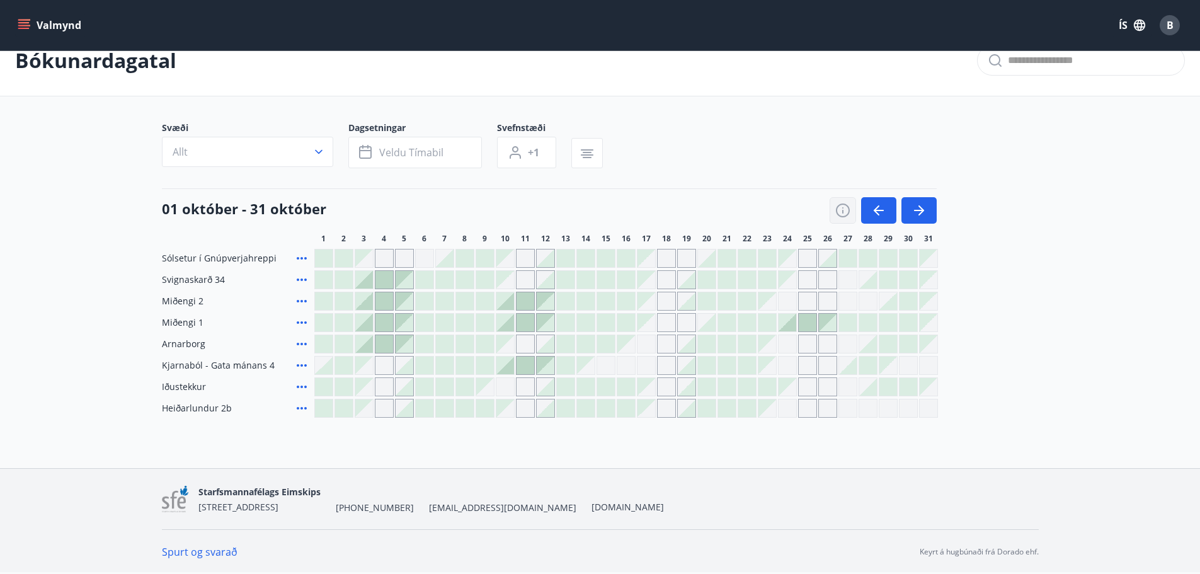
click at [843, 215] on icon "button" at bounding box center [842, 210] width 15 height 15
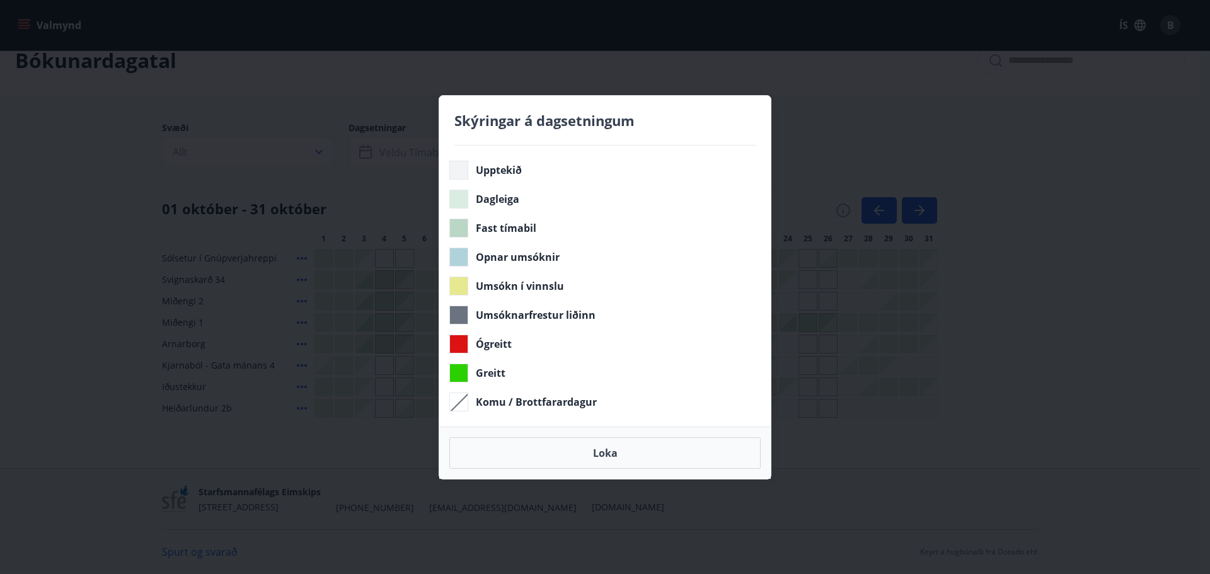
click at [1087, 317] on div "Skýringar á dagsetningum Upptekið Dagleiga Fast tímabil Opnar umsóknir Umsókn í…" at bounding box center [605, 287] width 1210 height 574
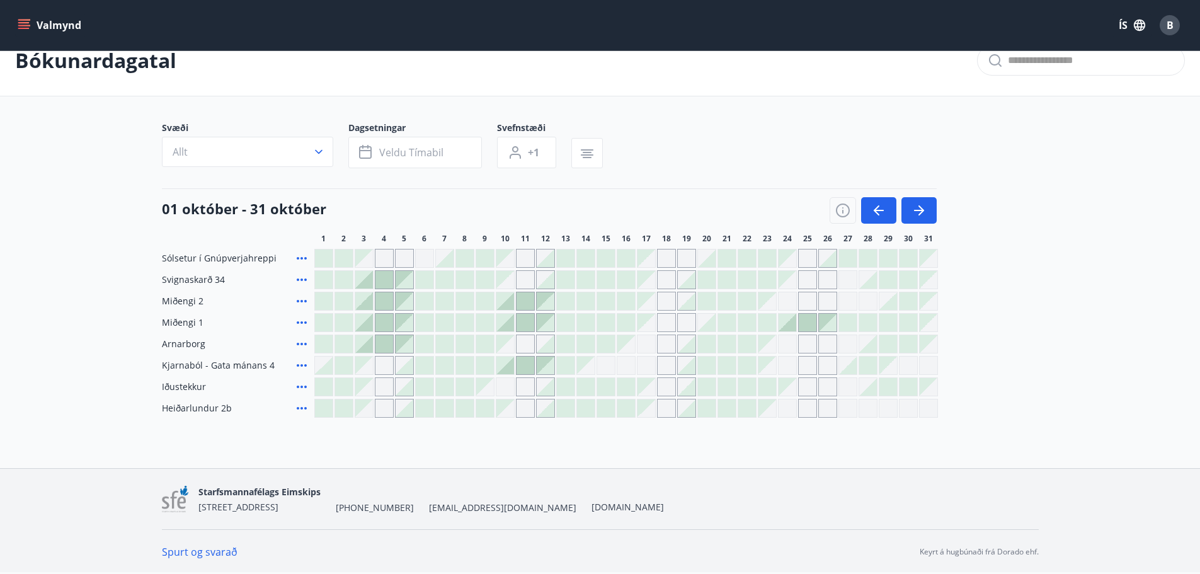
click at [846, 212] on icon "button" at bounding box center [842, 210] width 15 height 15
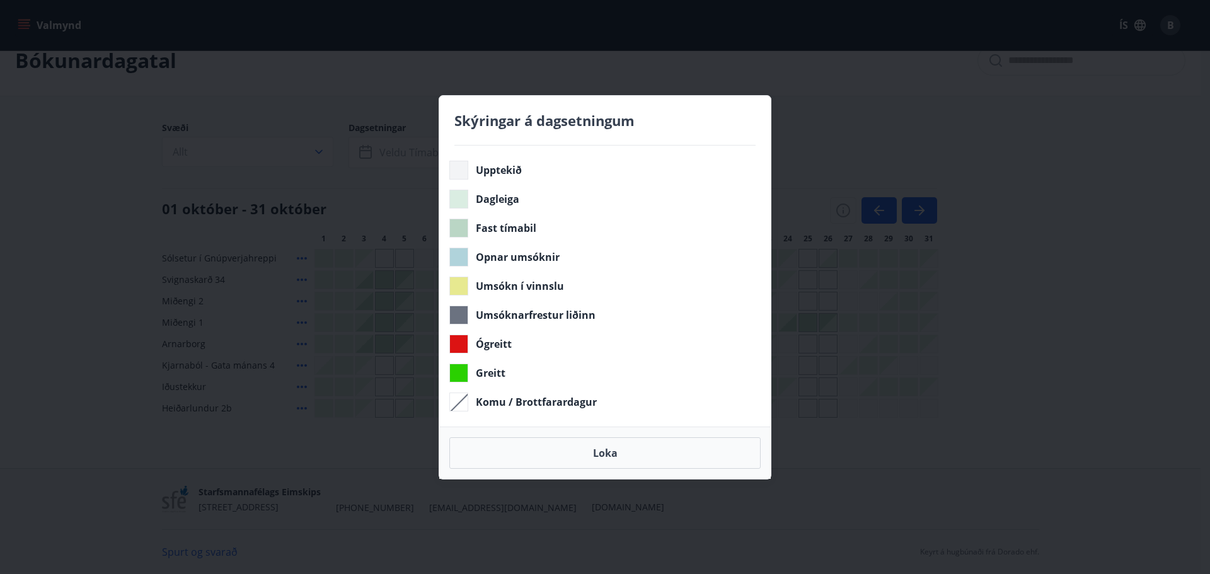
click at [997, 323] on div "Skýringar á dagsetningum Upptekið Dagleiga Fast tímabil Opnar umsóknir Umsókn í…" at bounding box center [605, 287] width 1210 height 574
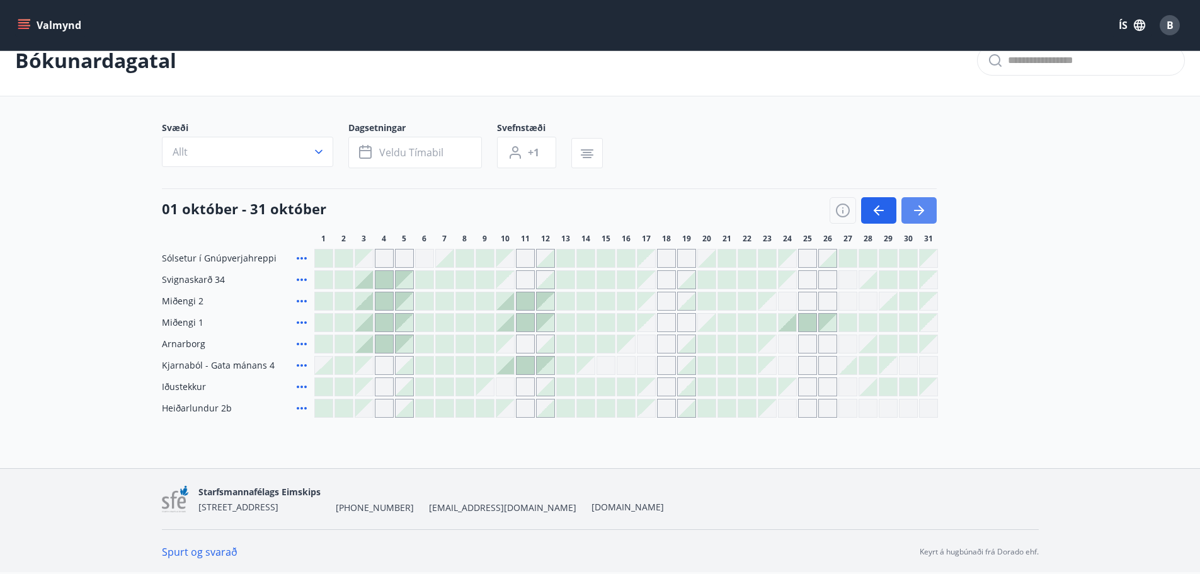
click at [918, 205] on icon "button" at bounding box center [919, 210] width 15 height 15
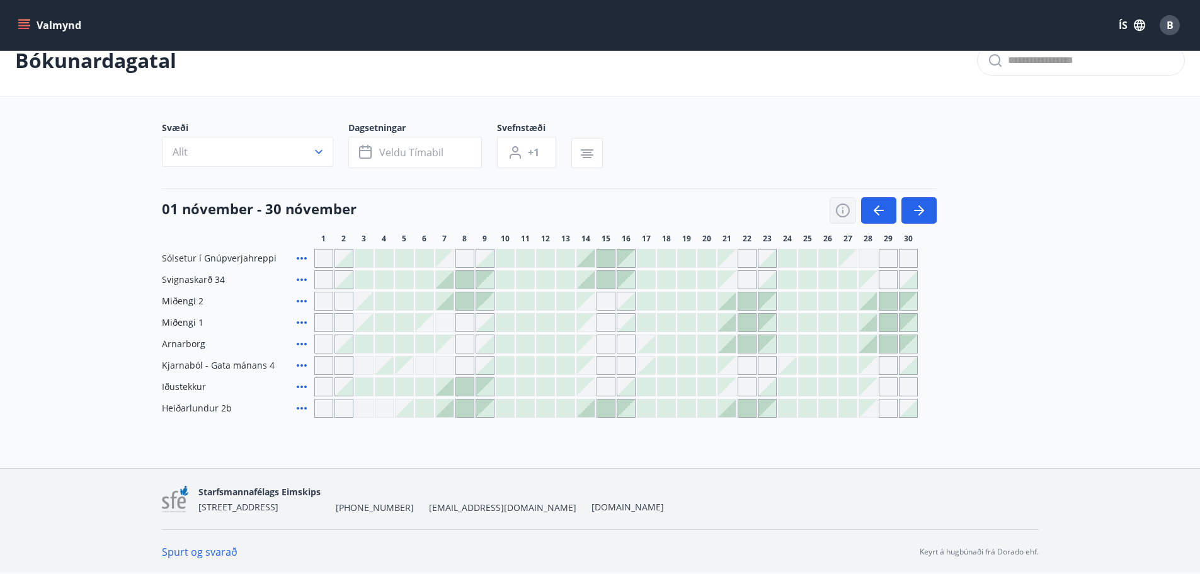
click at [833, 208] on button "button" at bounding box center [843, 210] width 26 height 26
click at [840, 212] on icon "button" at bounding box center [842, 210] width 15 height 15
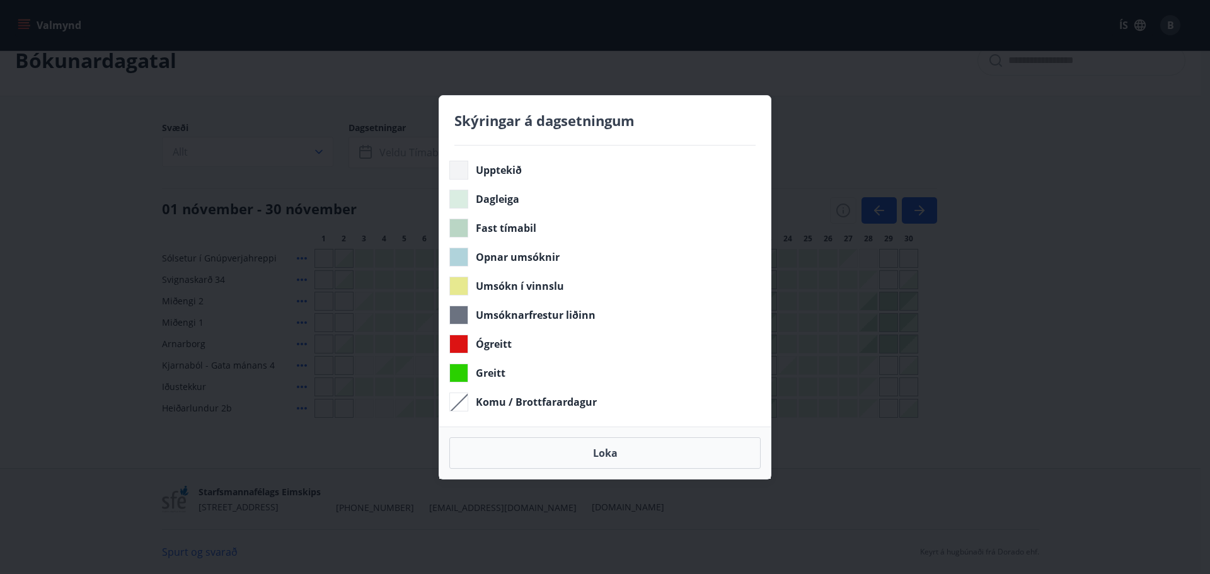
click at [971, 341] on div "Skýringar á dagsetningum Upptekið Dagleiga Fast tímabil Opnar umsóknir Umsókn í…" at bounding box center [605, 287] width 1210 height 574
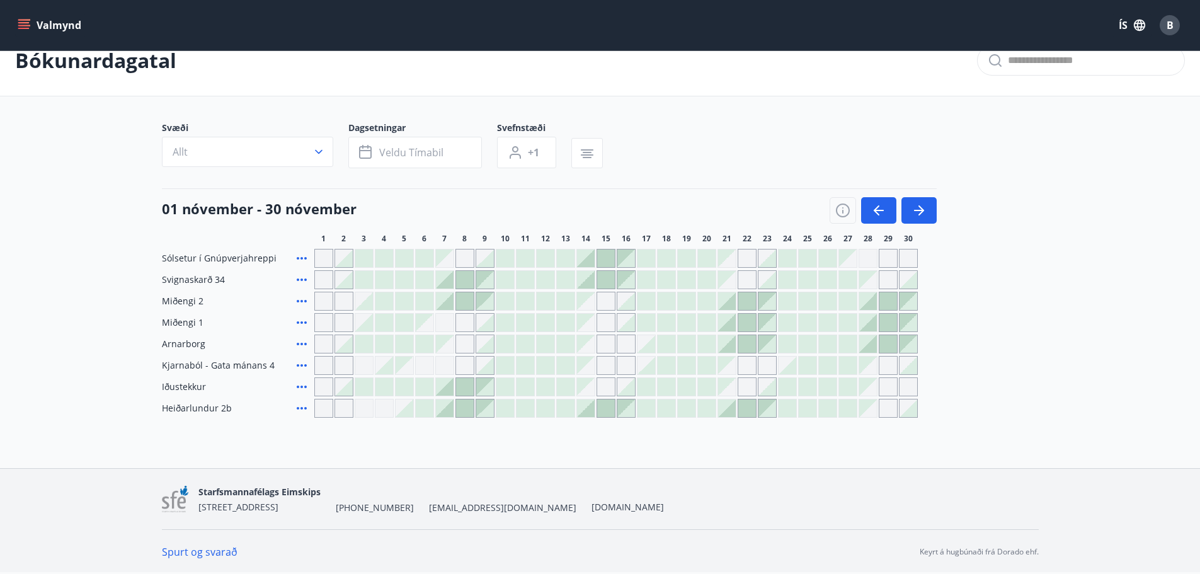
click at [721, 321] on div at bounding box center [727, 323] width 18 height 18
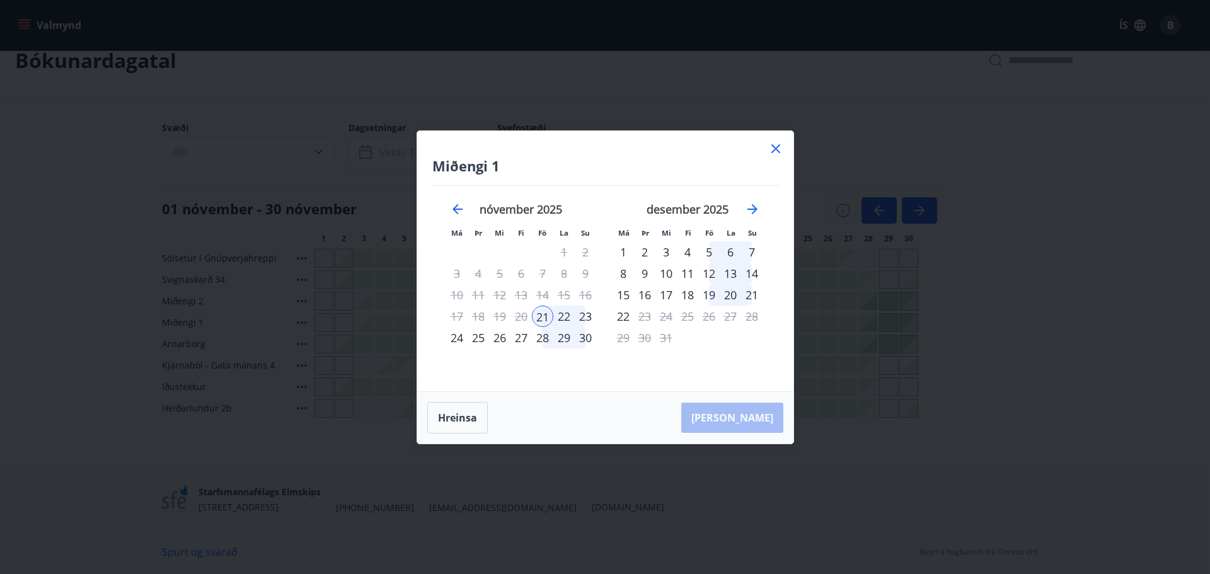
click at [584, 318] on div "23" at bounding box center [585, 316] width 21 height 21
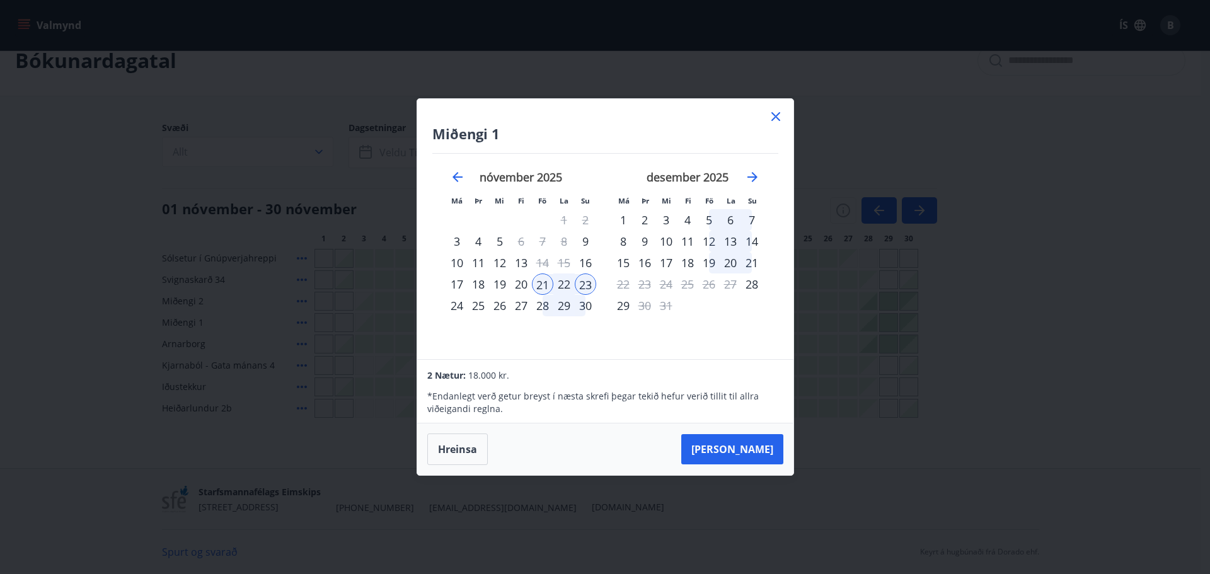
click at [538, 307] on div "28" at bounding box center [542, 305] width 21 height 21
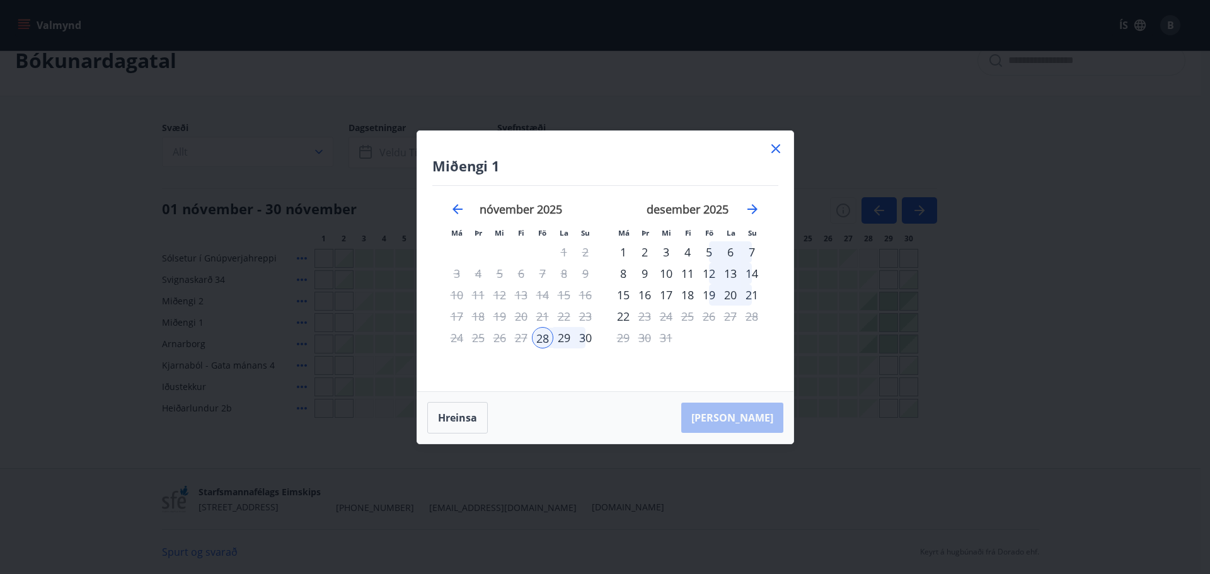
click at [703, 254] on div "5" at bounding box center [708, 251] width 21 height 21
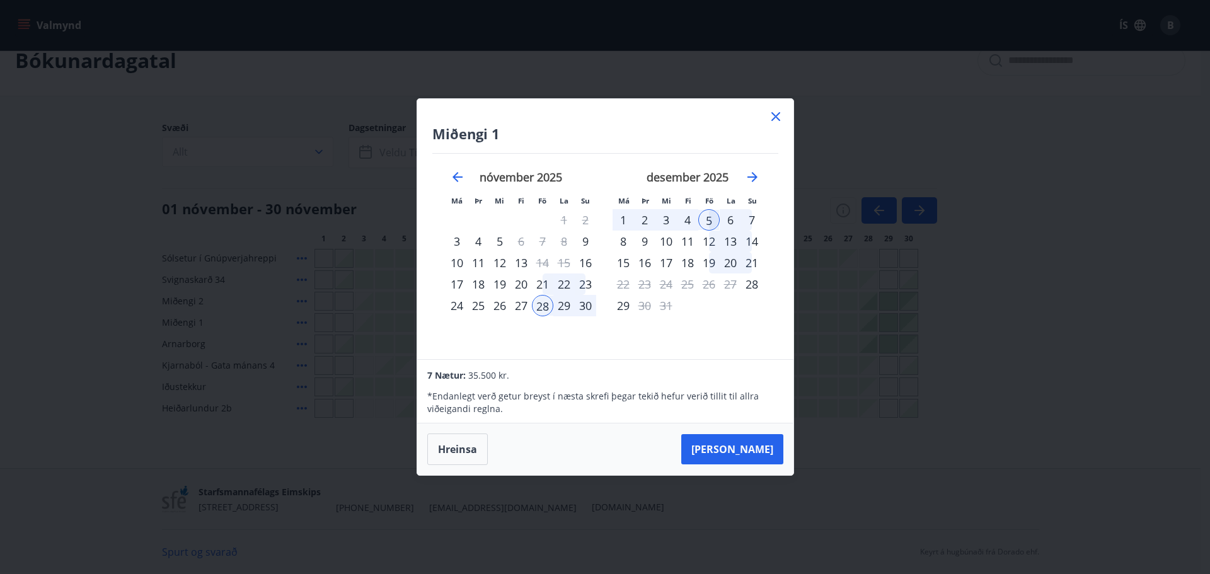
click at [688, 215] on div "4" at bounding box center [687, 219] width 21 height 21
click at [540, 311] on div "28" at bounding box center [542, 305] width 21 height 21
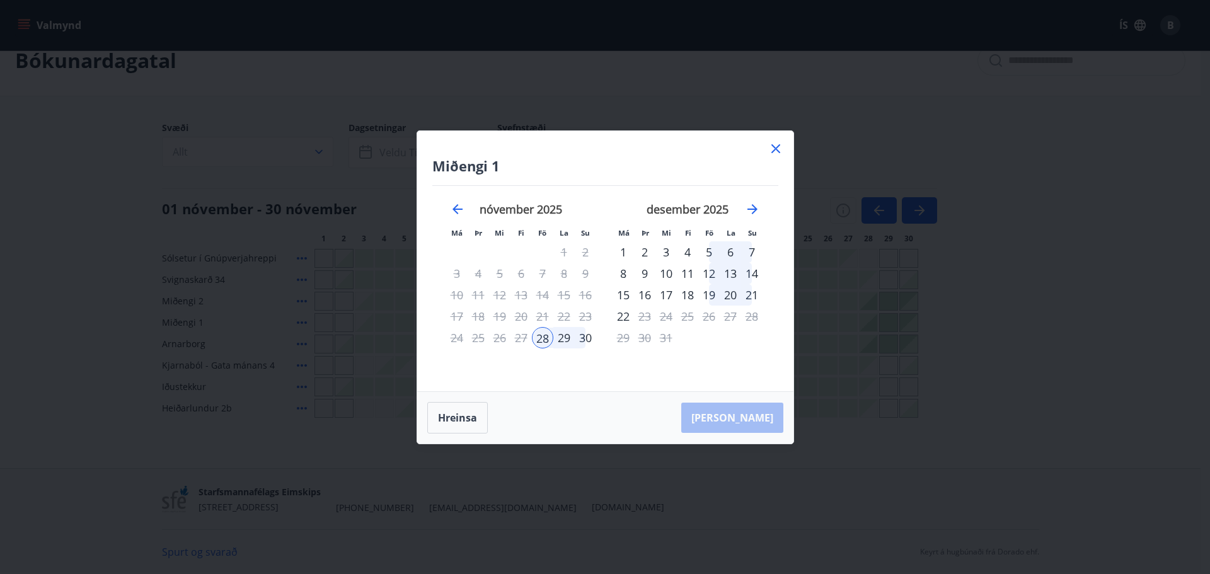
click at [547, 316] on div "21" at bounding box center [542, 316] width 21 height 21
click at [457, 208] on icon "Move backward to switch to the previous month." at bounding box center [457, 209] width 15 height 15
click at [459, 428] on button "Hreinsa" at bounding box center [457, 417] width 60 height 31
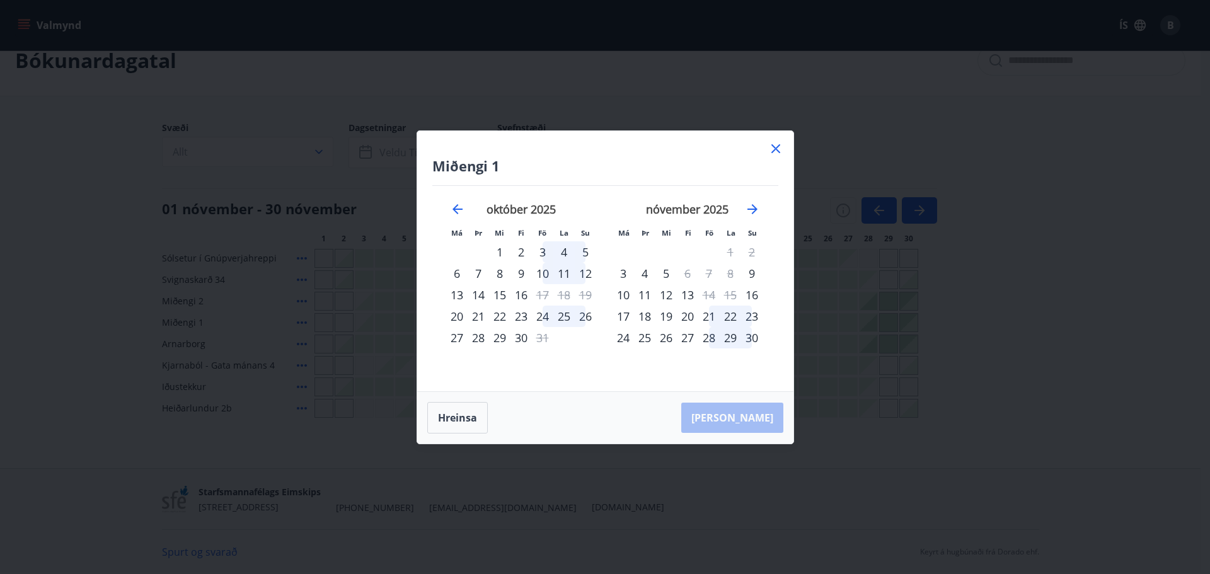
click at [548, 318] on div "24" at bounding box center [542, 316] width 21 height 21
click at [480, 342] on div "28" at bounding box center [477, 337] width 21 height 21
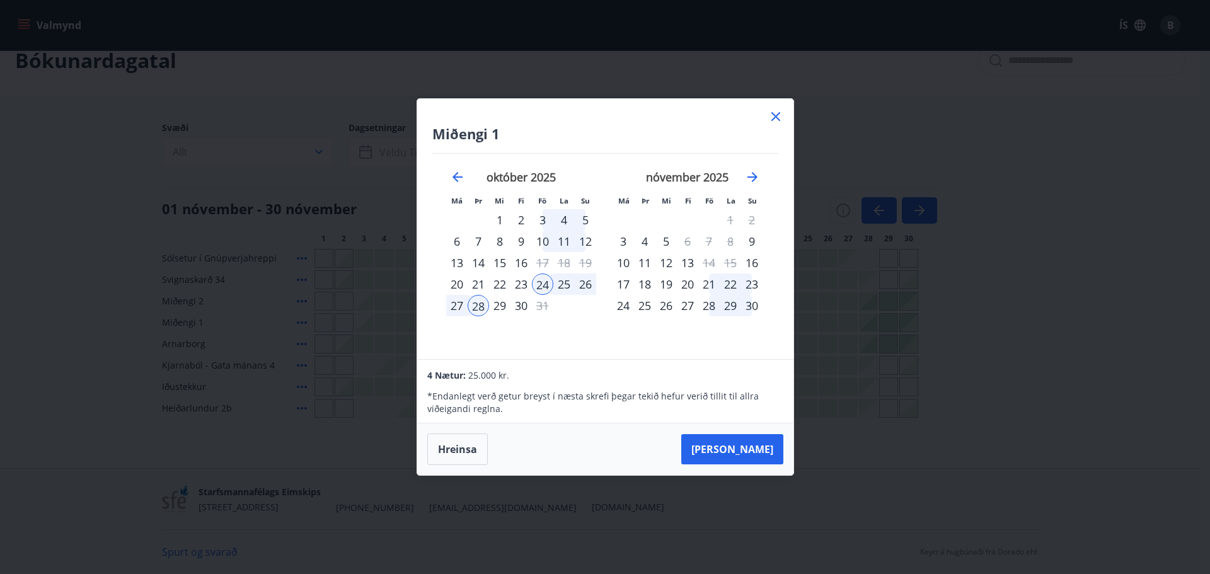
click at [769, 117] on icon at bounding box center [775, 116] width 15 height 15
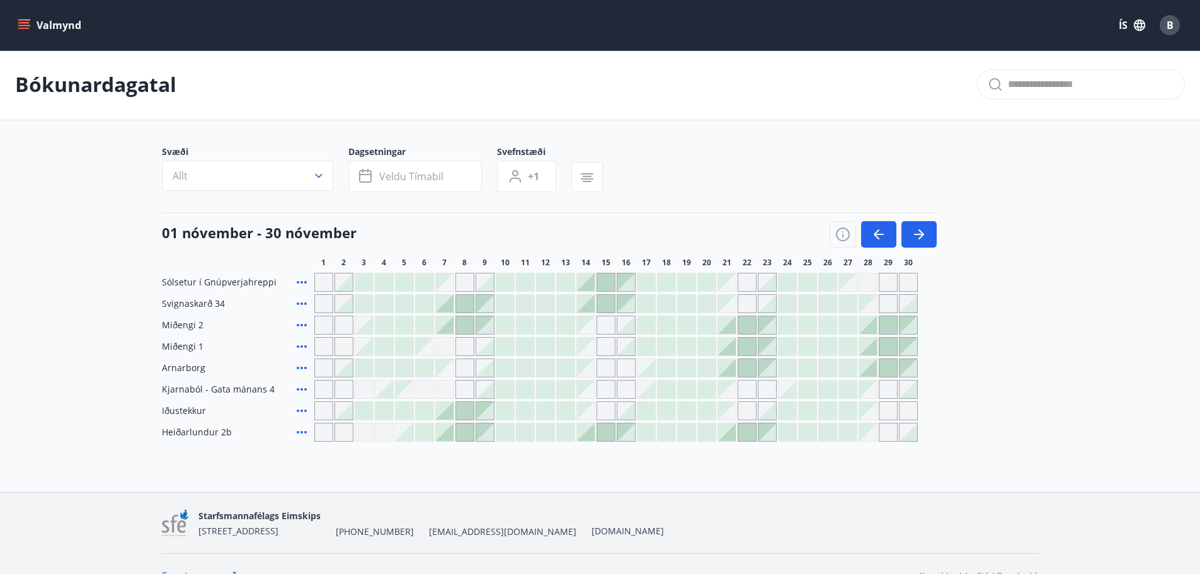
scroll to position [0, 0]
